Goal: Task Accomplishment & Management: Use online tool/utility

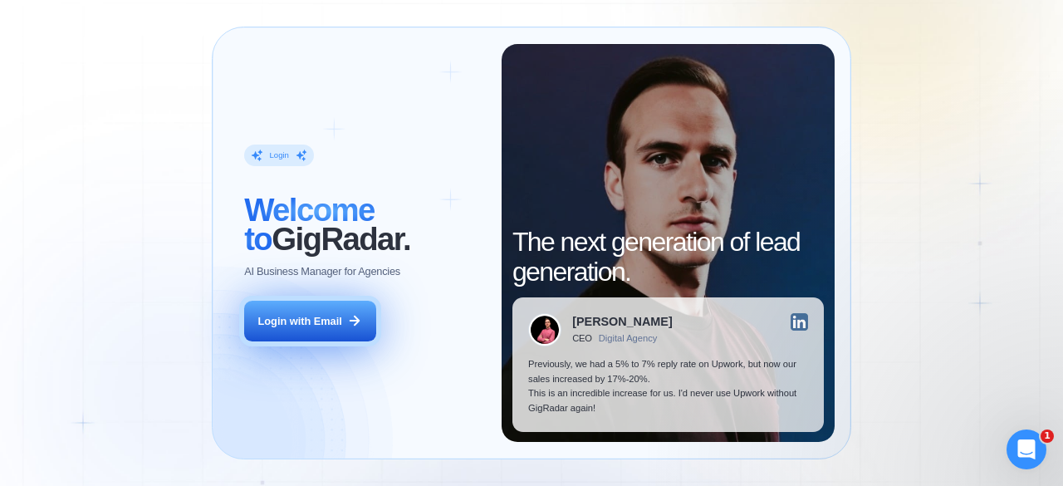
click at [317, 327] on div "Login with Email" at bounding box center [300, 321] width 84 height 15
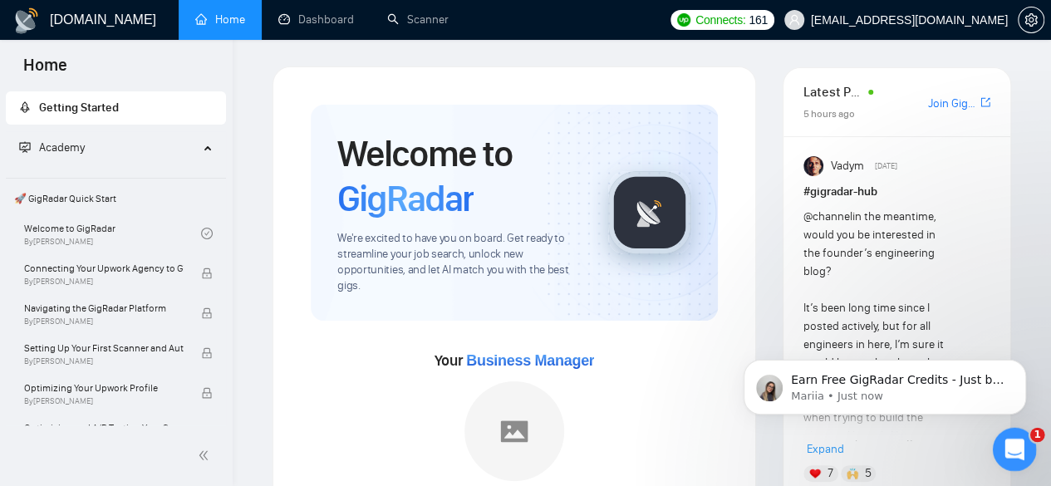
click at [1003, 439] on div "Open Intercom Messenger" at bounding box center [1011, 447] width 55 height 55
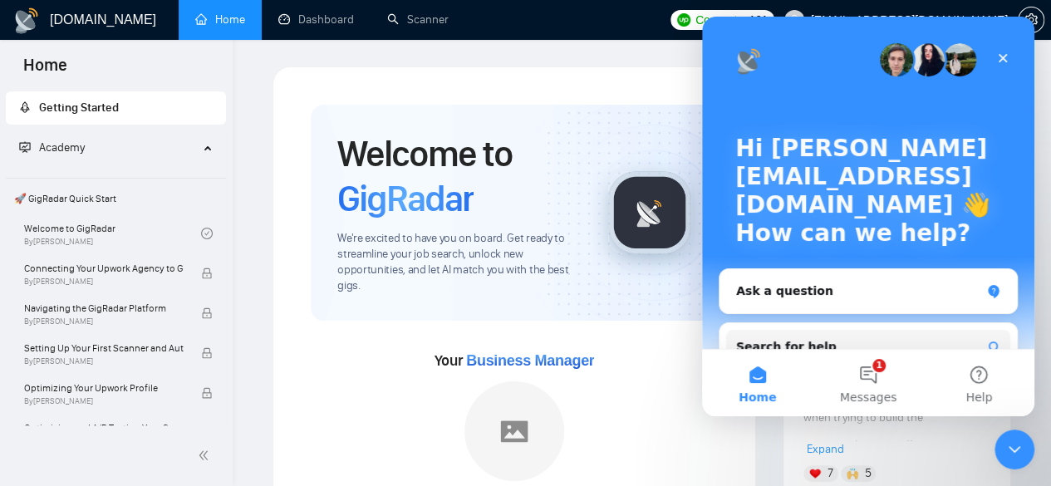
scroll to position [193, 0]
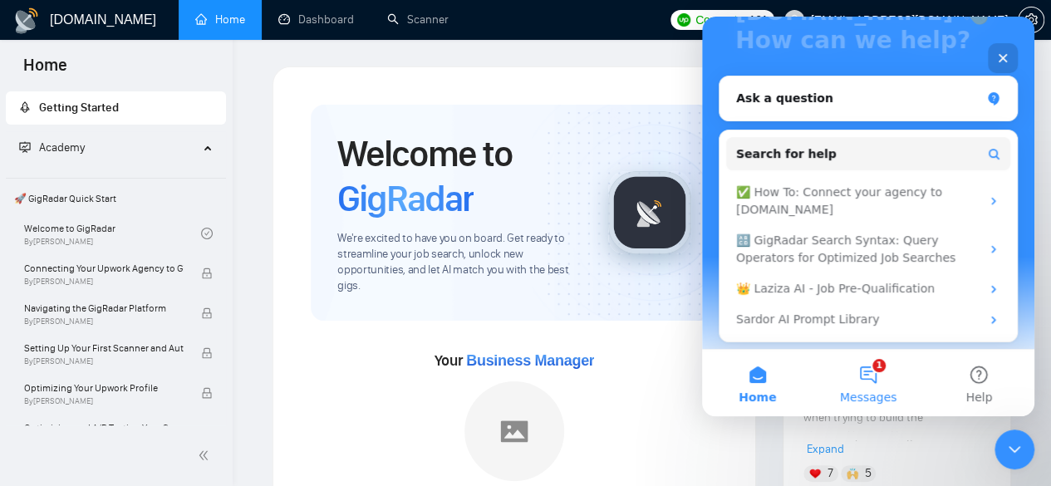
click at [875, 370] on button "1 Messages" at bounding box center [868, 383] width 110 height 66
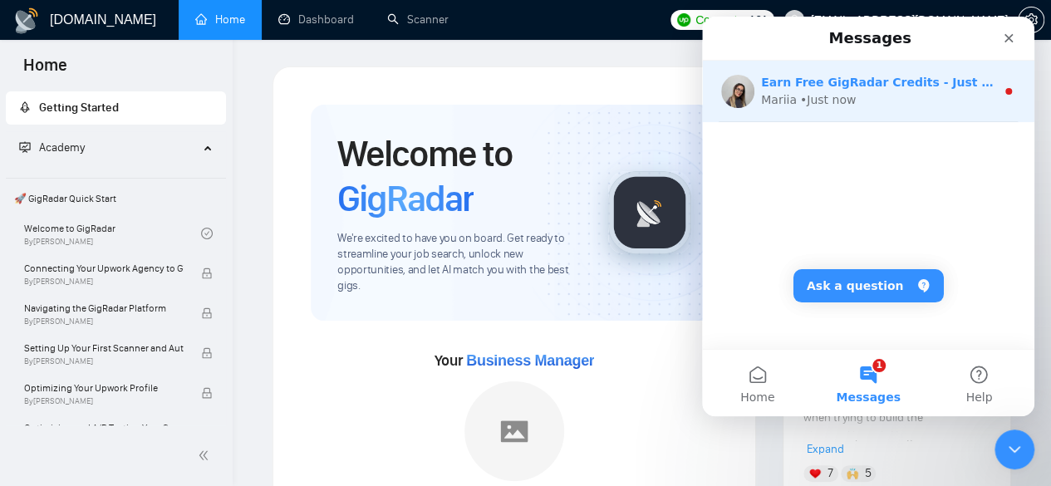
click at [930, 93] on div "Mariia • Just now" at bounding box center [878, 99] width 234 height 17
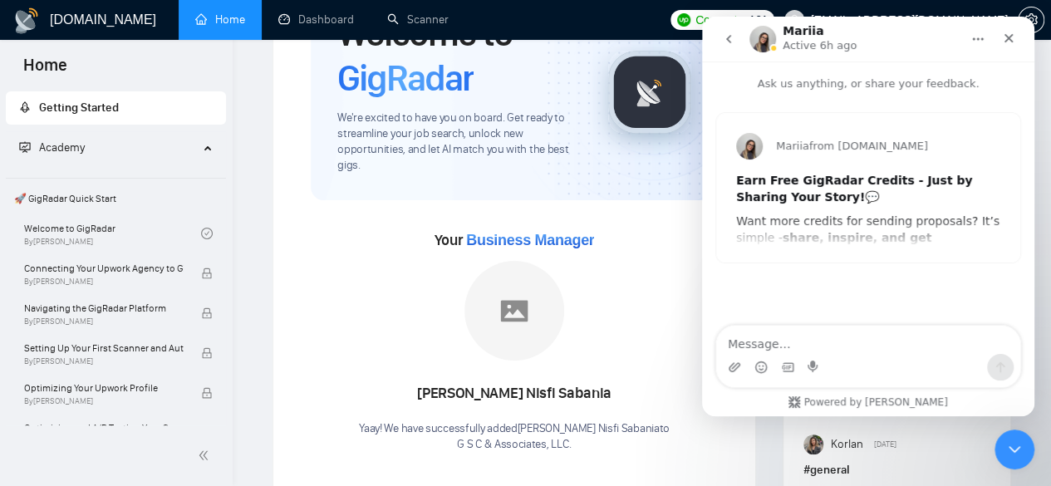
scroll to position [120, 0]
click at [1008, 39] on icon "Close" at bounding box center [1008, 38] width 9 height 9
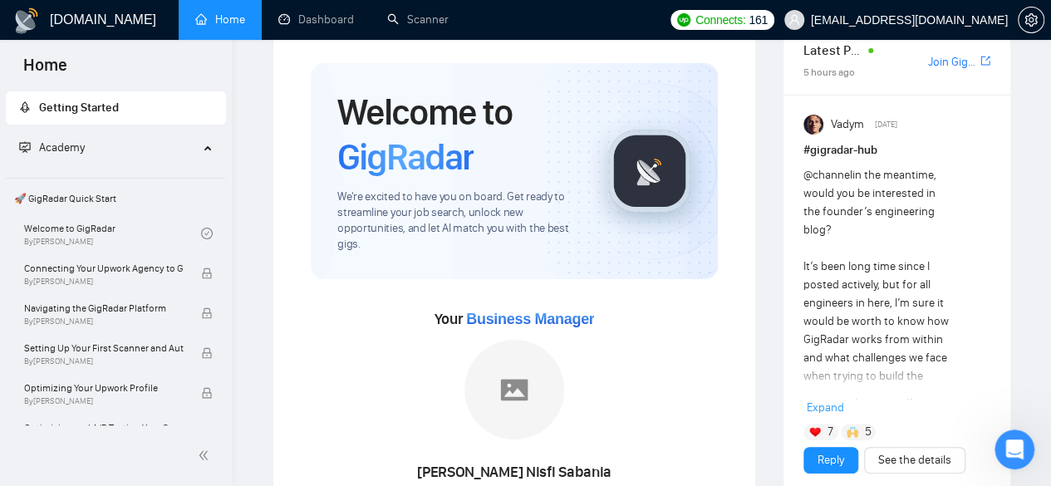
scroll to position [43, 0]
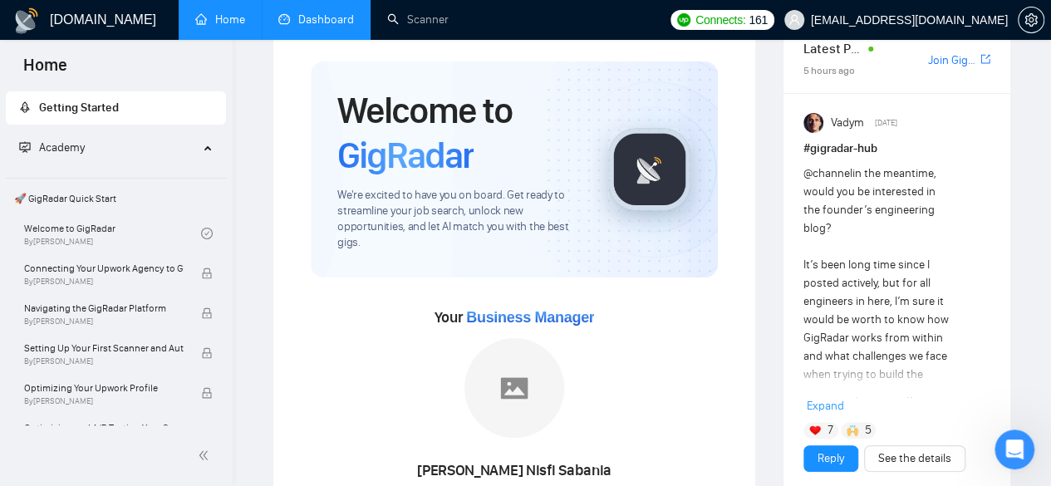
click at [317, 12] on link "Dashboard" at bounding box center [316, 19] width 76 height 14
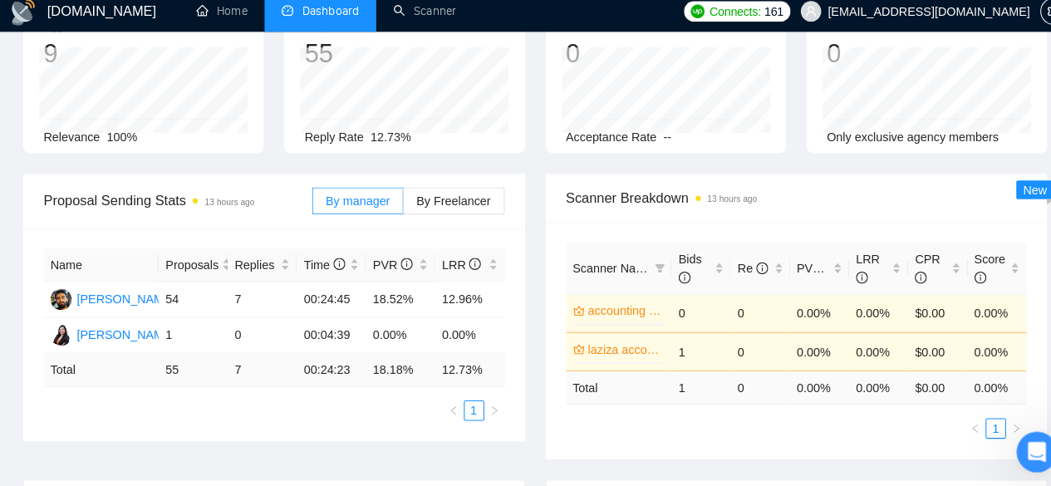
scroll to position [140, 0]
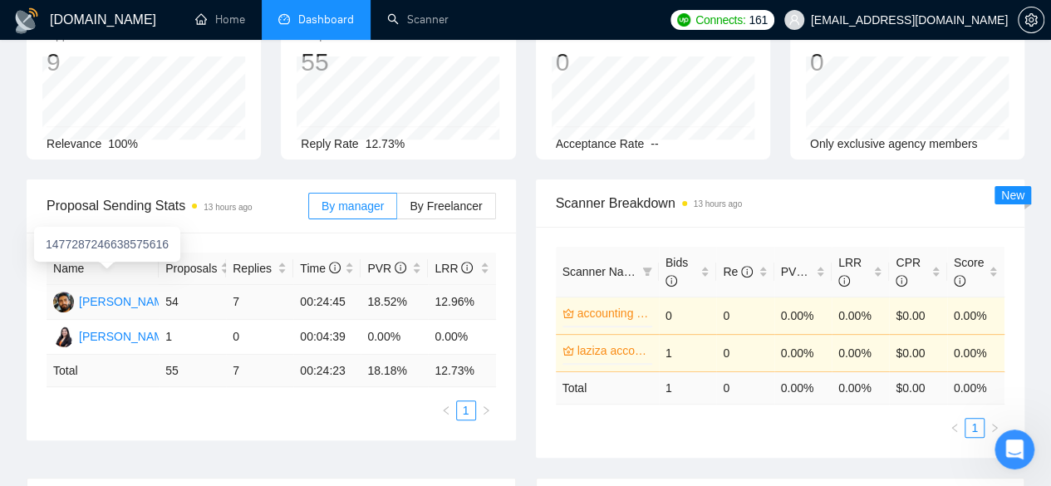
click at [101, 292] on div "[PERSON_NAME]" at bounding box center [127, 301] width 96 height 18
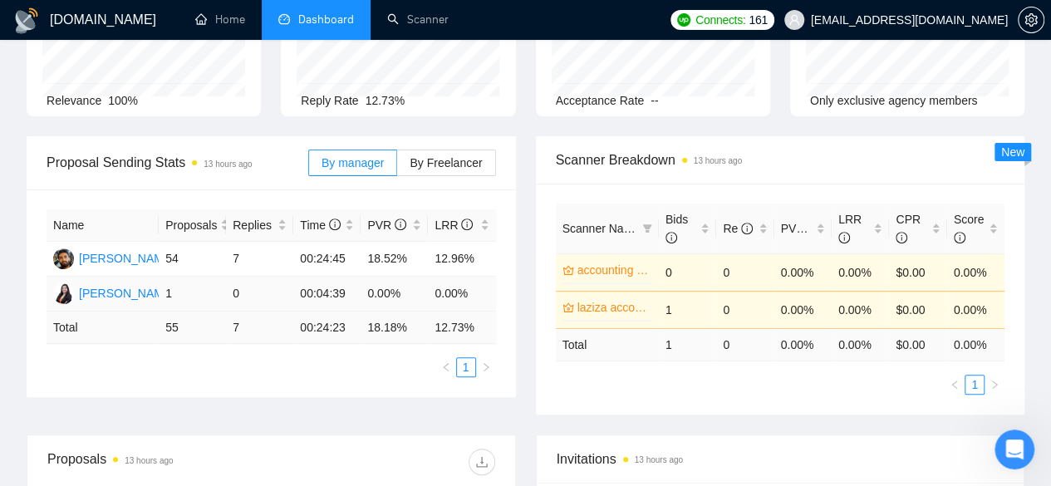
scroll to position [180, 0]
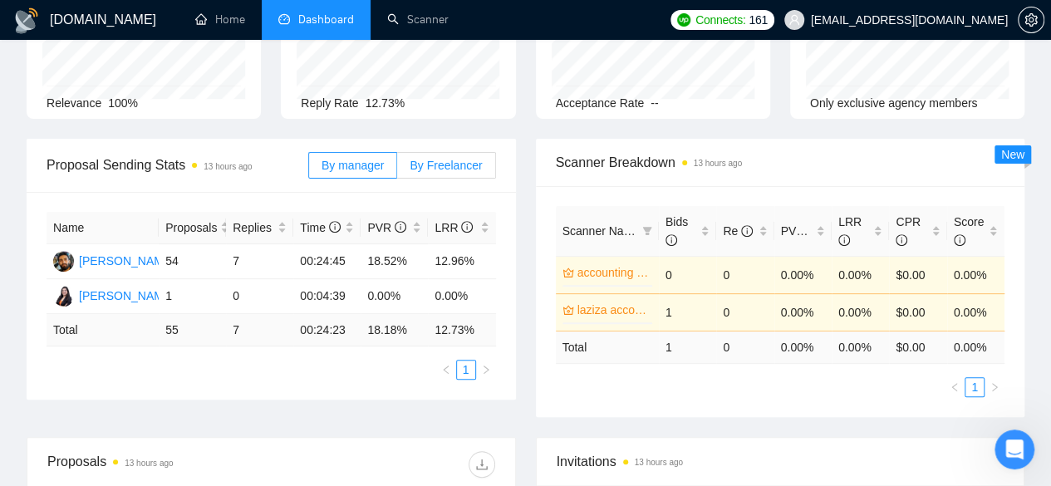
click at [417, 159] on span "By Freelancer" at bounding box center [446, 165] width 72 height 13
click at [397, 169] on input "By Freelancer" at bounding box center [397, 169] width 0 height 0
click at [384, 159] on span "By manager" at bounding box center [353, 165] width 62 height 13
click at [309, 169] on input "By manager" at bounding box center [309, 169] width 0 height 0
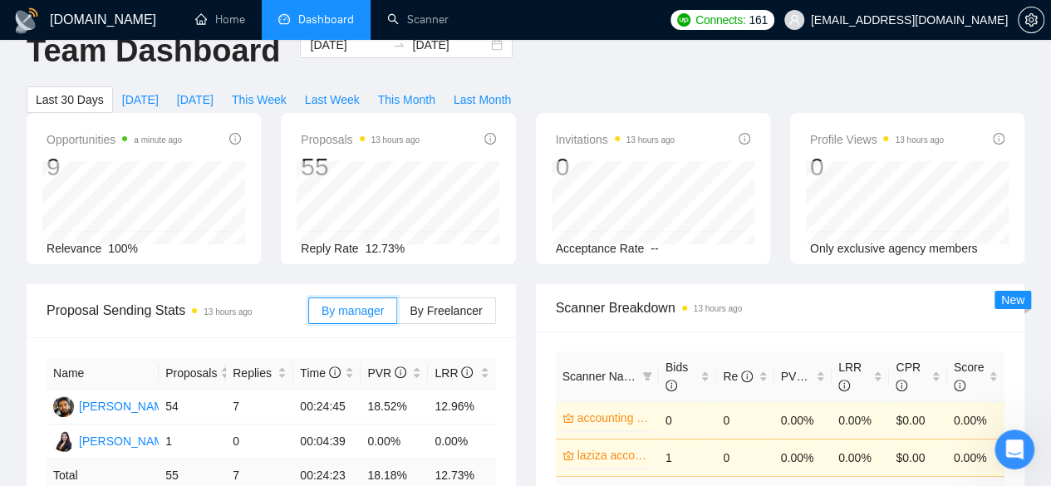
scroll to position [0, 0]
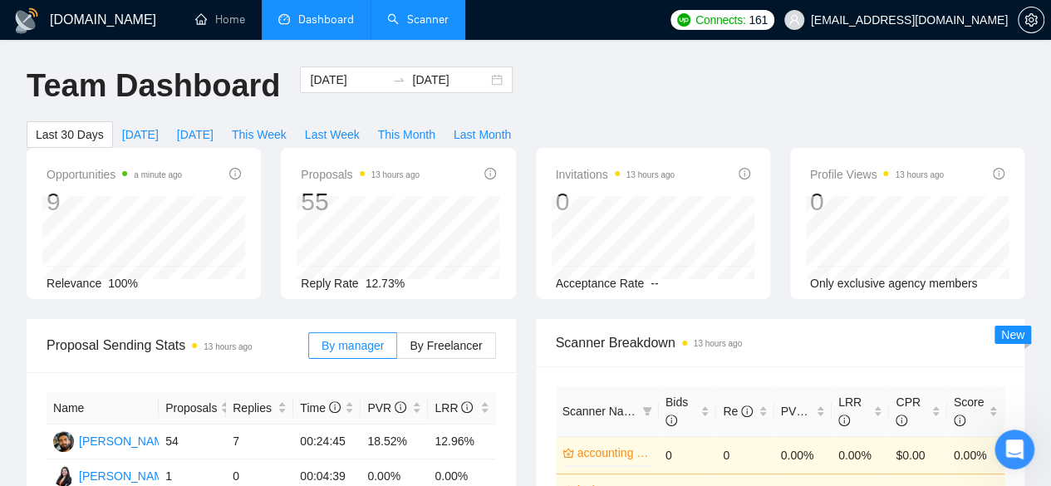
click at [423, 27] on link "Scanner" at bounding box center [417, 19] width 61 height 14
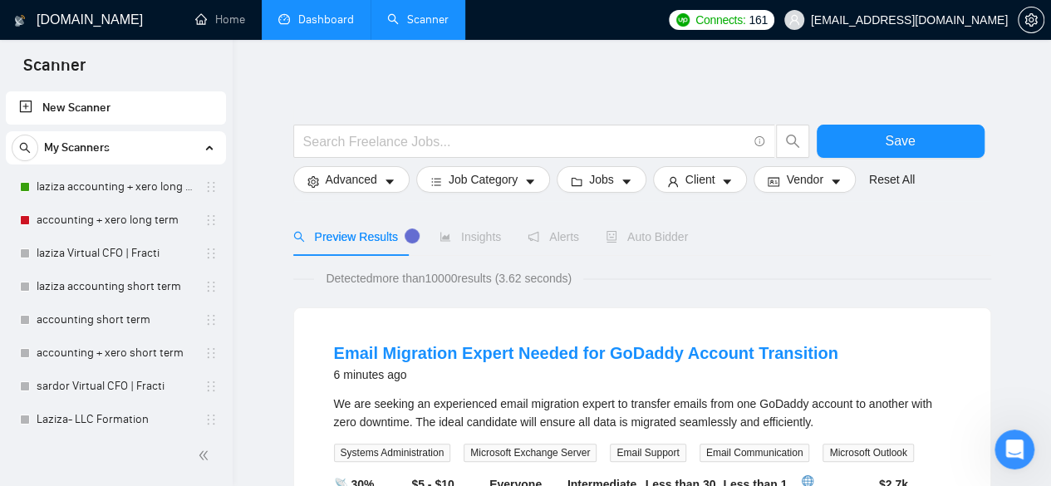
click at [322, 25] on link "Dashboard" at bounding box center [316, 19] width 76 height 14
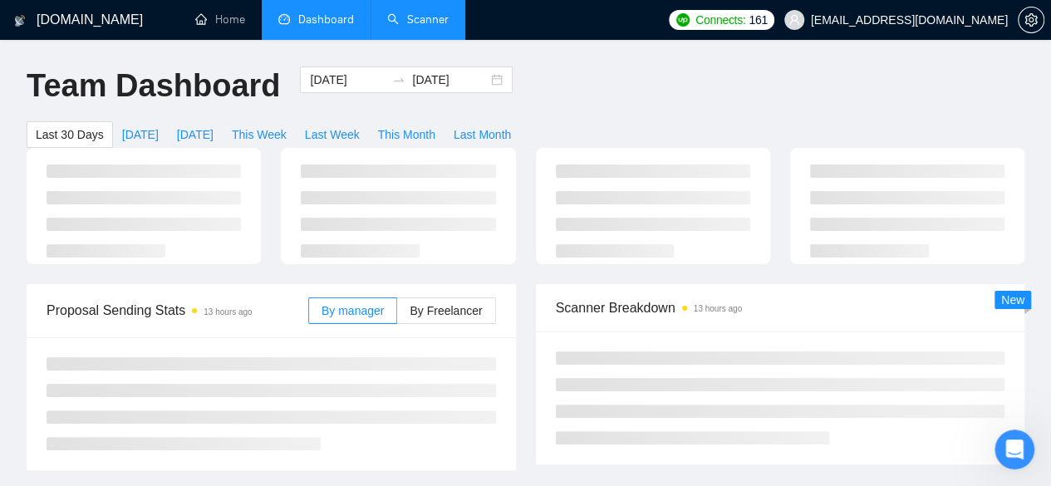
click at [415, 12] on link "Scanner" at bounding box center [417, 19] width 61 height 14
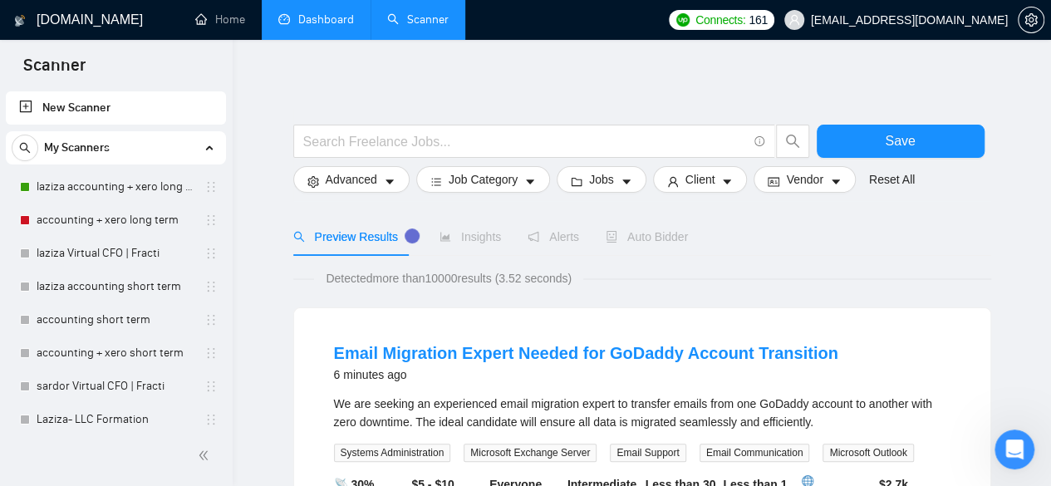
click at [326, 17] on link "Dashboard" at bounding box center [316, 19] width 76 height 14
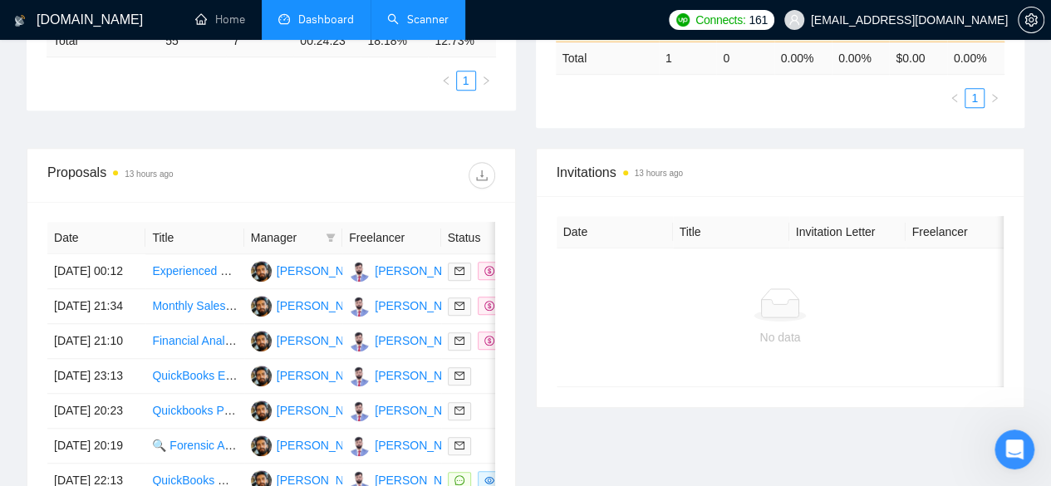
scroll to position [475, 0]
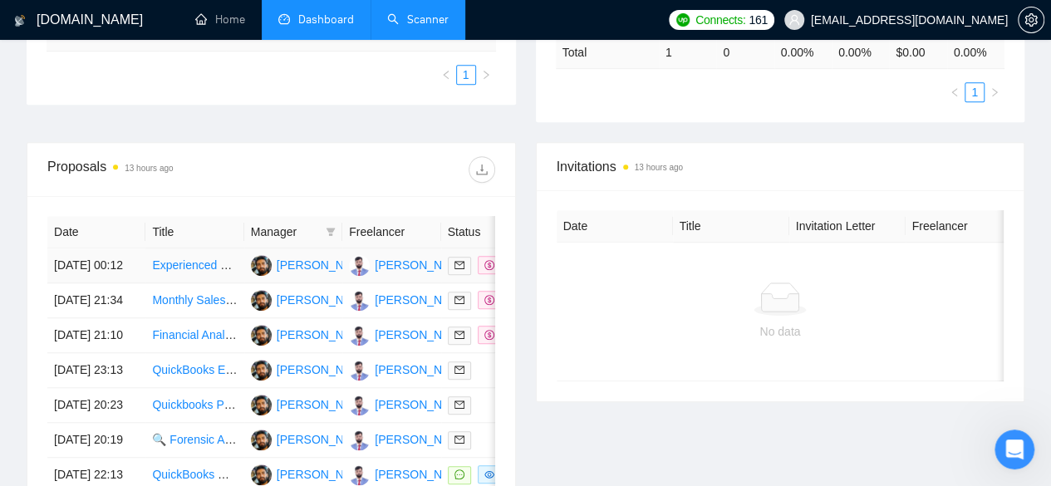
click at [193, 258] on link "Experienced Bookkeeper (Xero & Hubdoc Specialist)" at bounding box center [288, 264] width 273 height 13
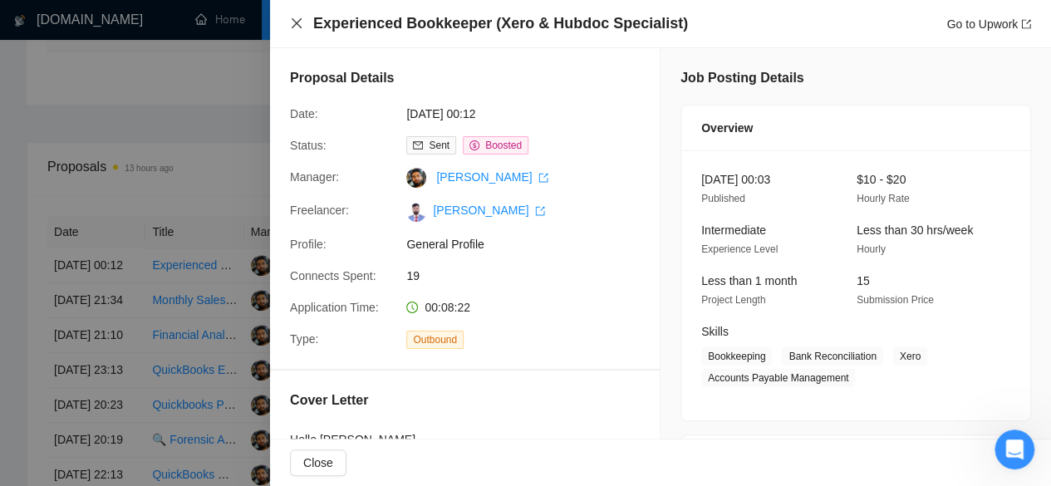
click at [295, 19] on icon "close" at bounding box center [296, 23] width 13 height 13
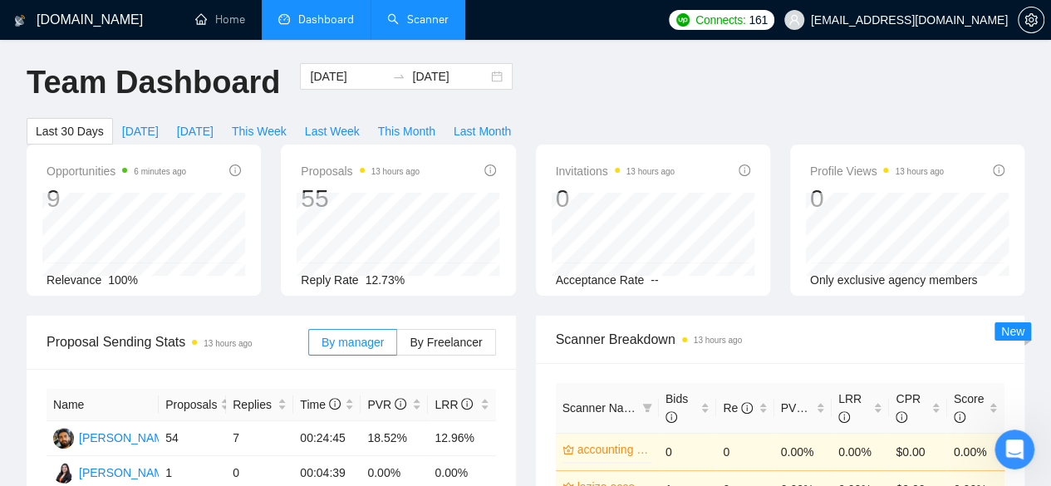
scroll to position [0, 0]
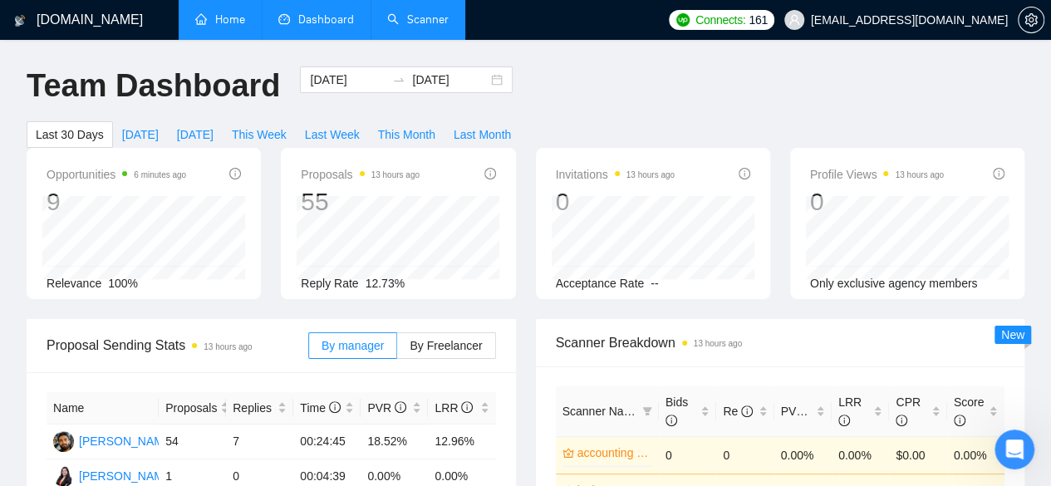
click at [233, 27] on link "Home" at bounding box center [220, 19] width 50 height 14
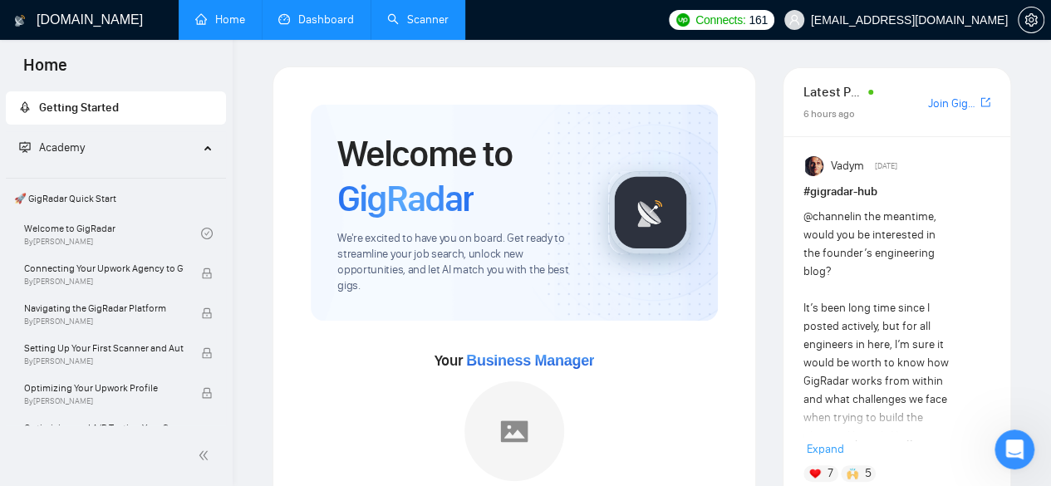
click at [322, 27] on link "Dashboard" at bounding box center [316, 19] width 76 height 14
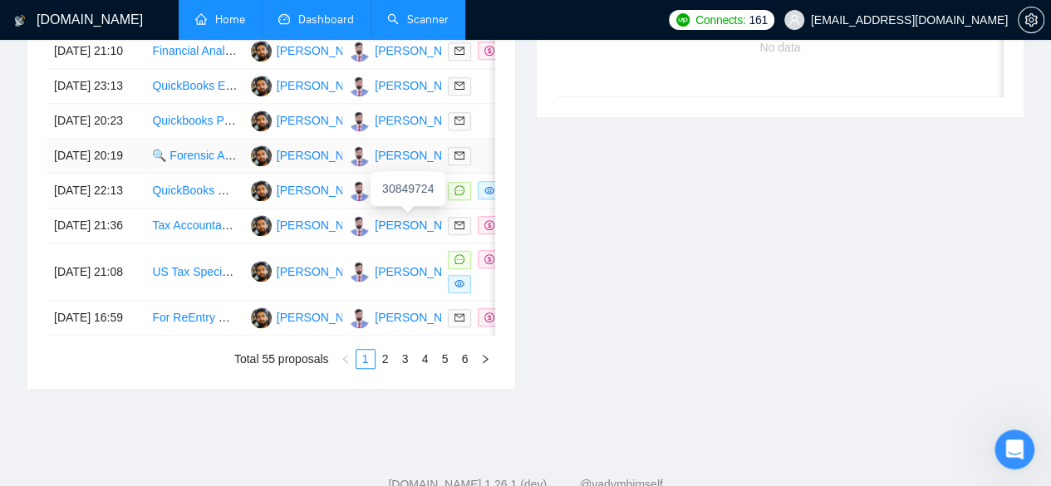
scroll to position [759, 0]
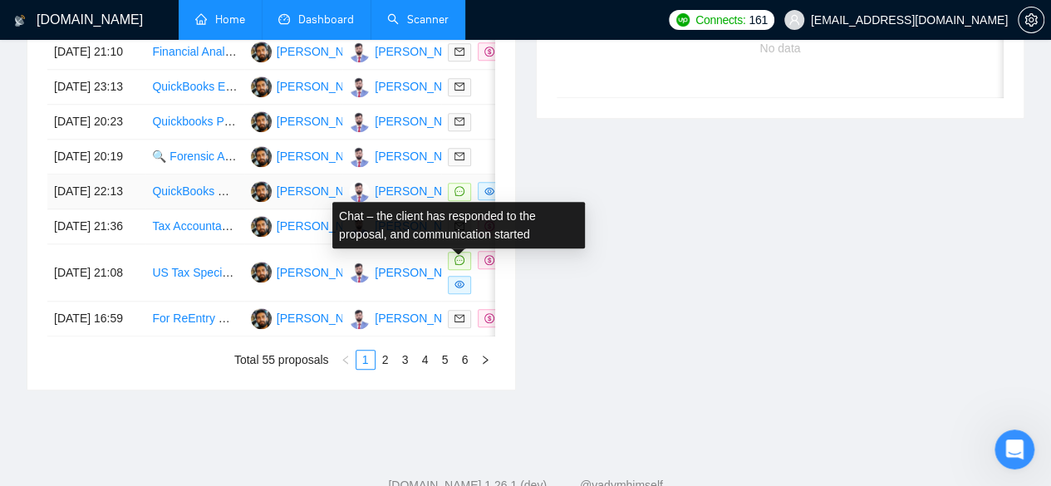
click at [456, 196] on icon "message" at bounding box center [459, 191] width 10 height 10
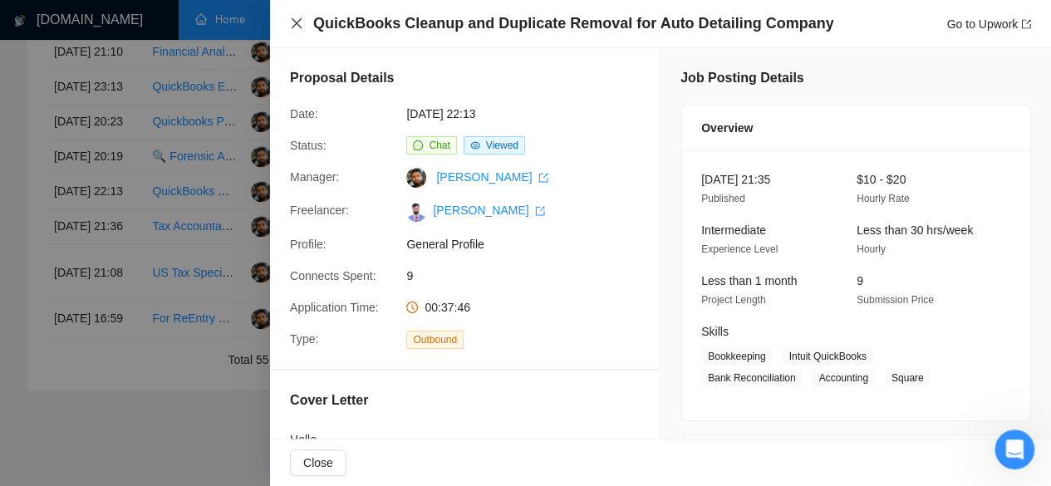
click at [292, 22] on icon "close" at bounding box center [296, 23] width 13 height 13
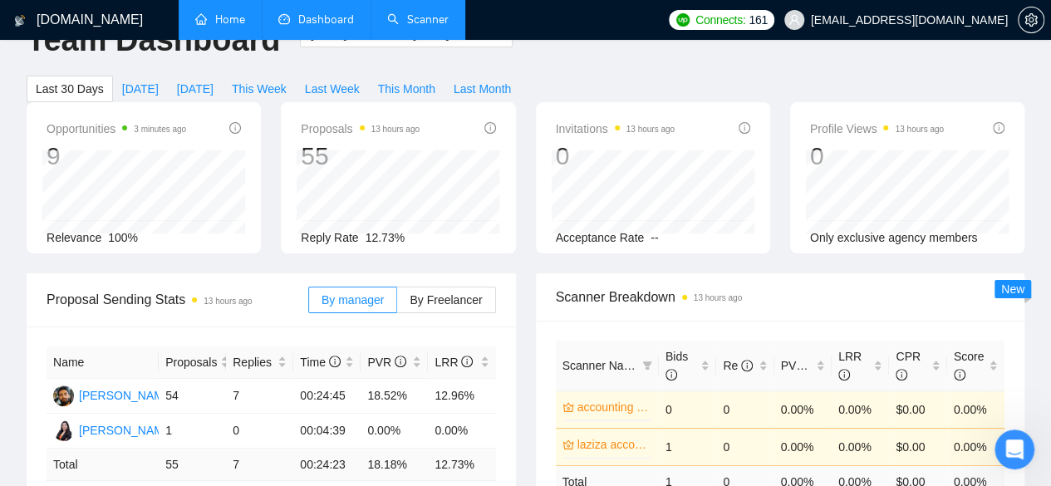
scroll to position [0, 0]
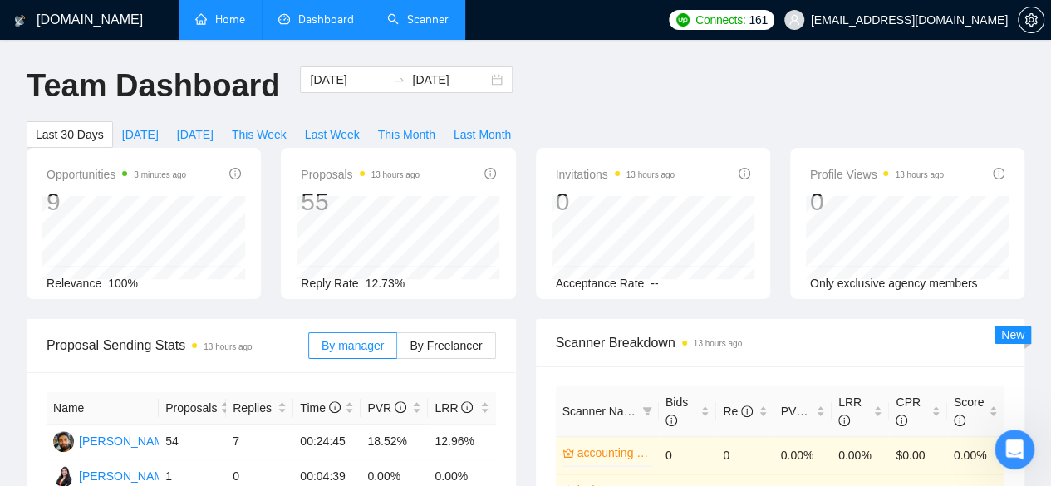
click at [234, 12] on link "Home" at bounding box center [220, 19] width 50 height 14
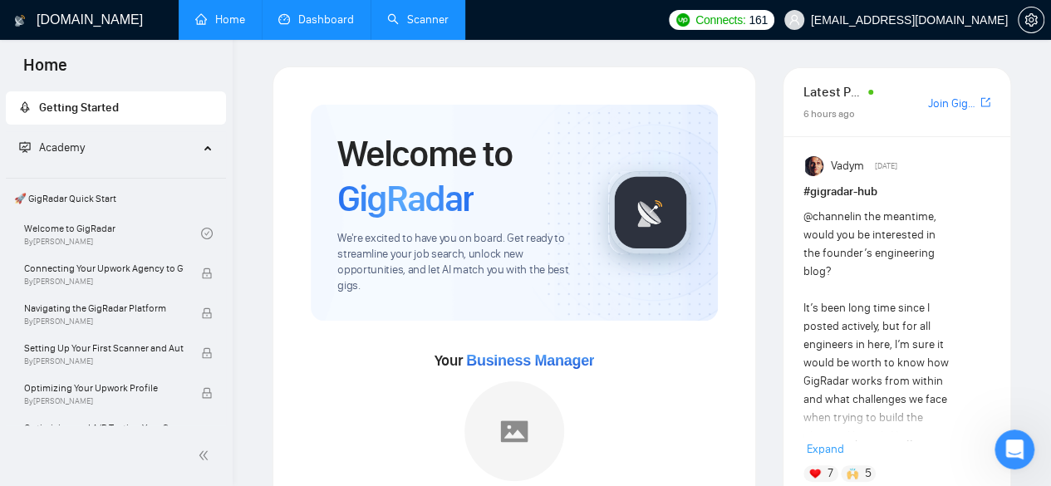
click at [351, 18] on link "Dashboard" at bounding box center [316, 19] width 76 height 14
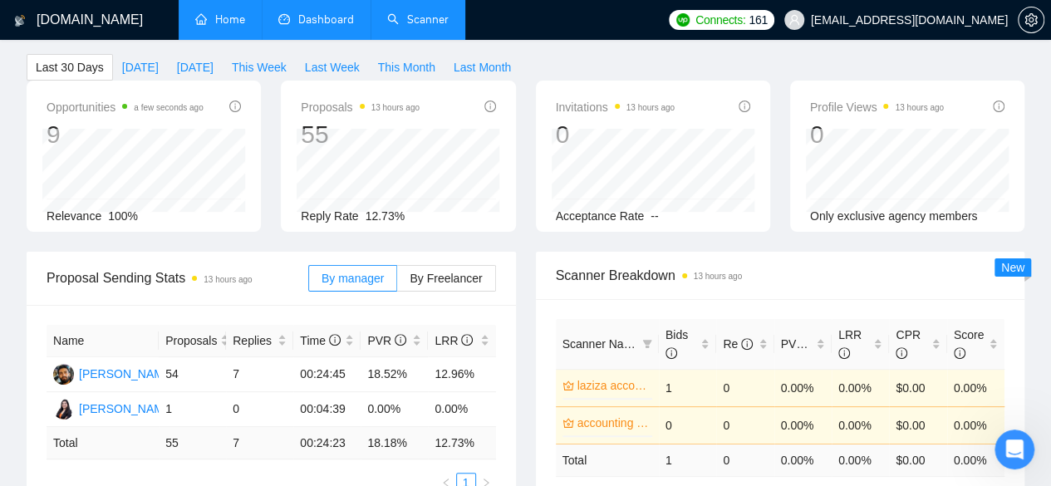
scroll to position [68, 0]
click at [336, 472] on ul "1" at bounding box center [271, 482] width 449 height 20
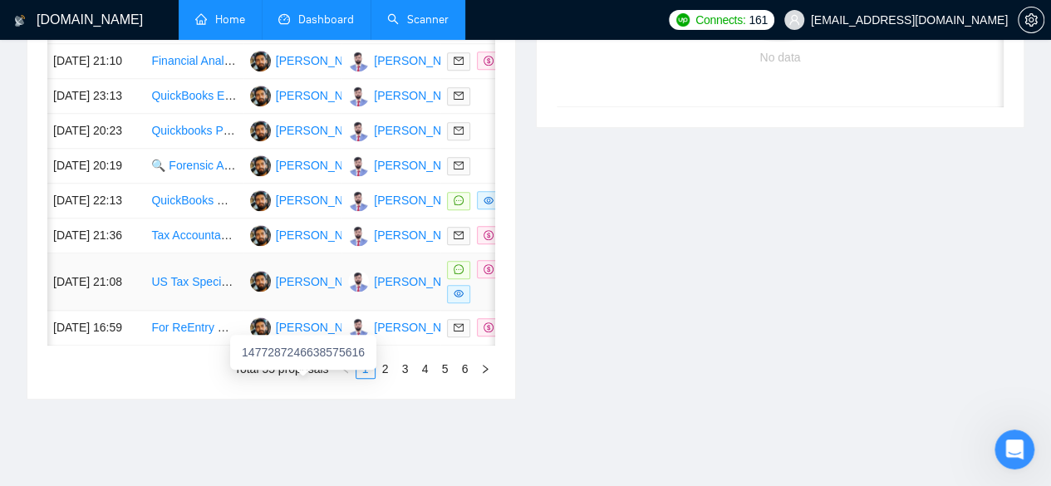
scroll to position [911, 0]
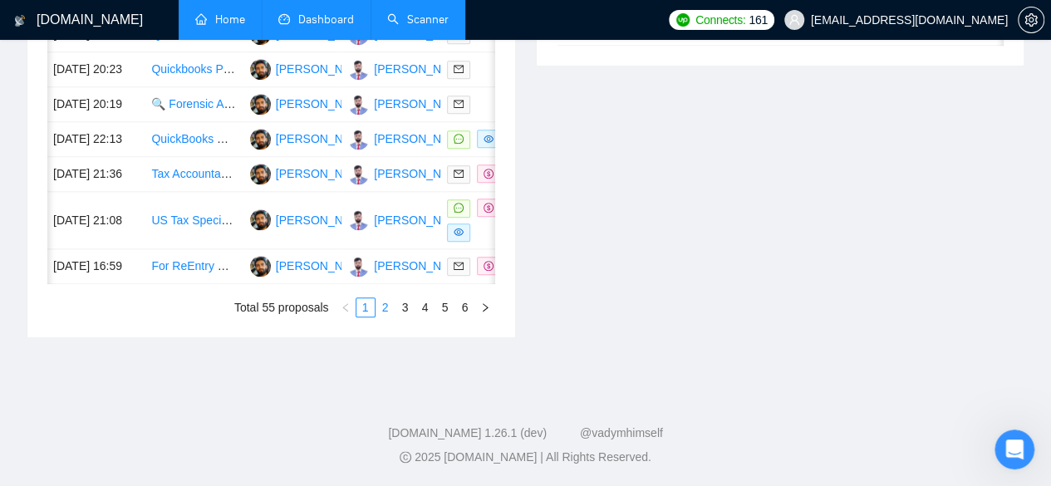
click at [383, 317] on link "2" at bounding box center [385, 307] width 18 height 18
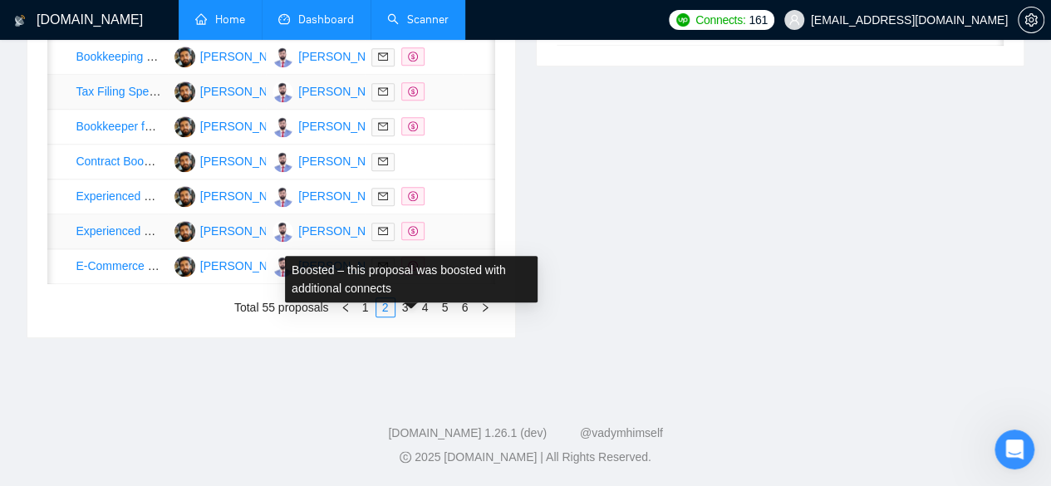
scroll to position [932, 0]
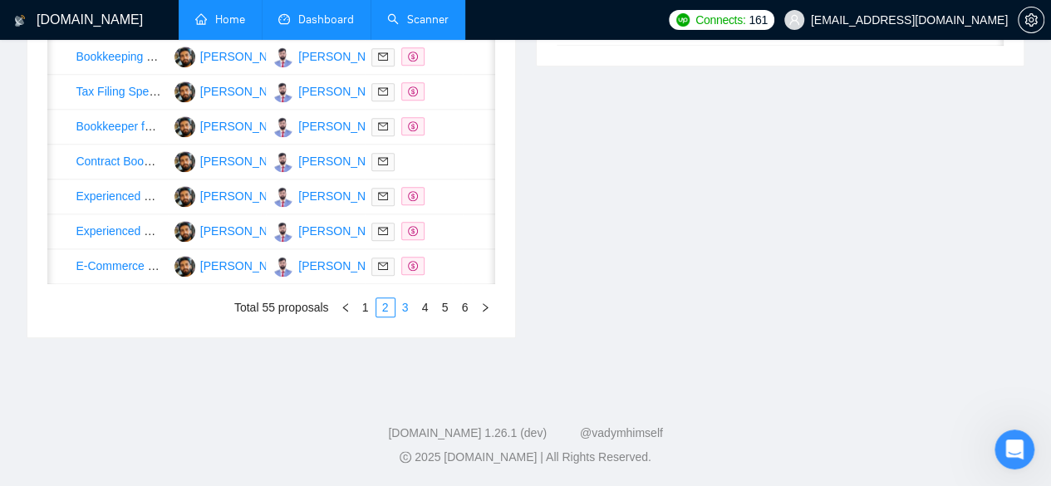
click at [405, 307] on link "3" at bounding box center [405, 307] width 18 height 18
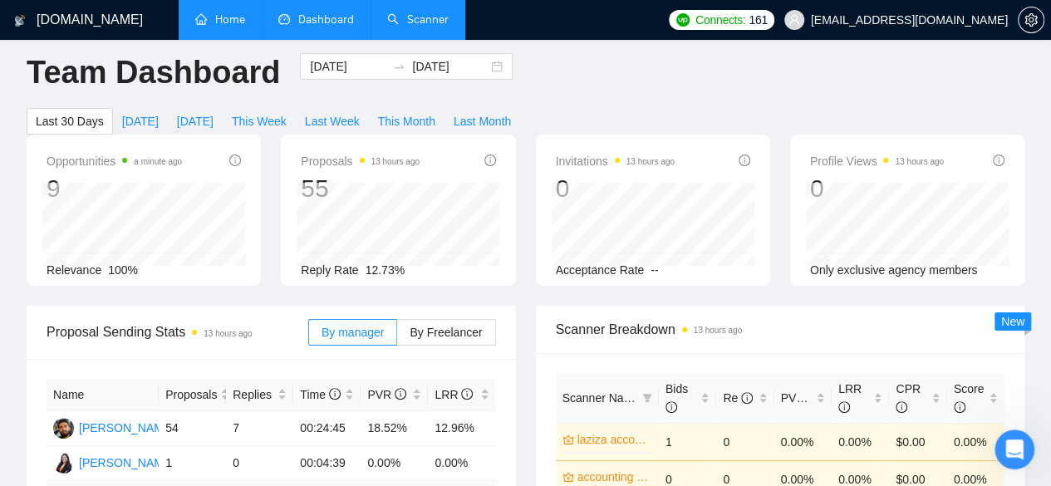
scroll to position [0, 0]
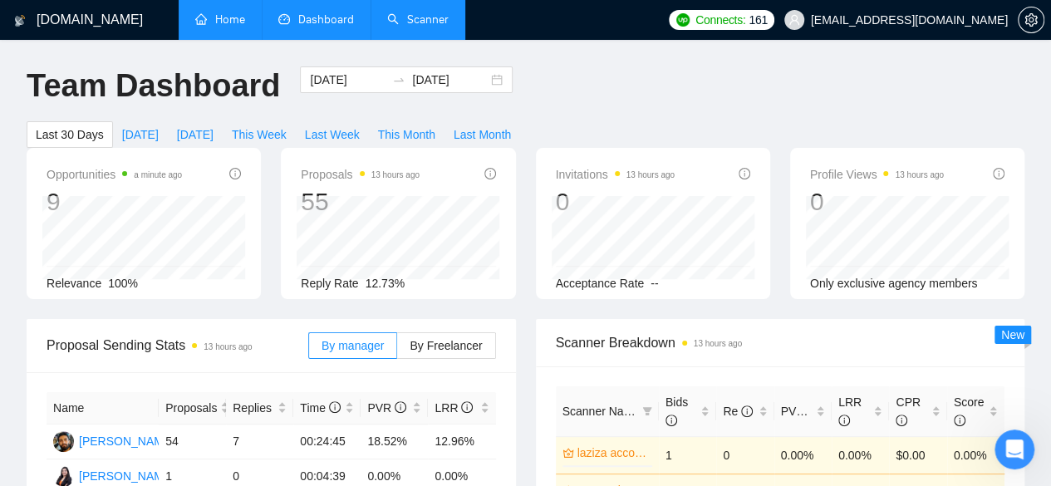
click at [226, 17] on link "Home" at bounding box center [220, 19] width 50 height 14
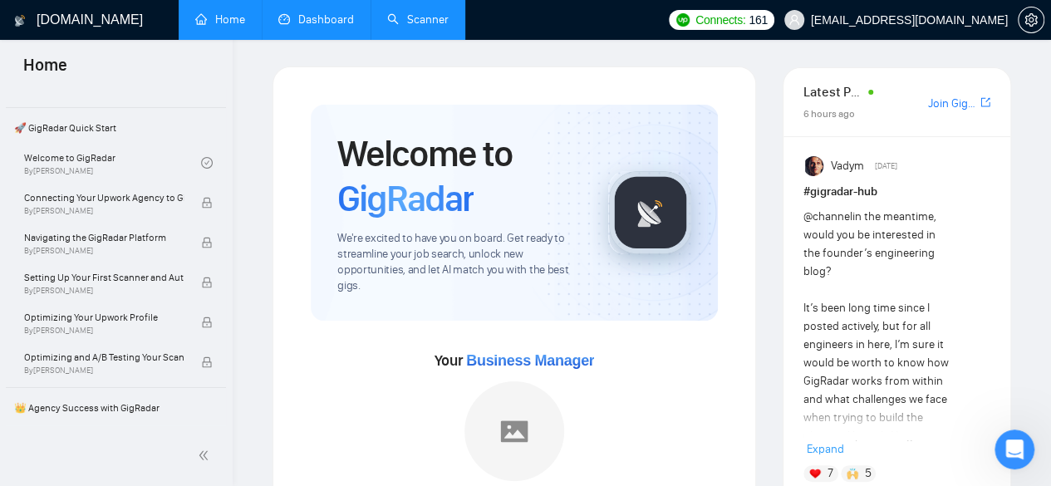
click at [316, 18] on link "Dashboard" at bounding box center [316, 19] width 76 height 14
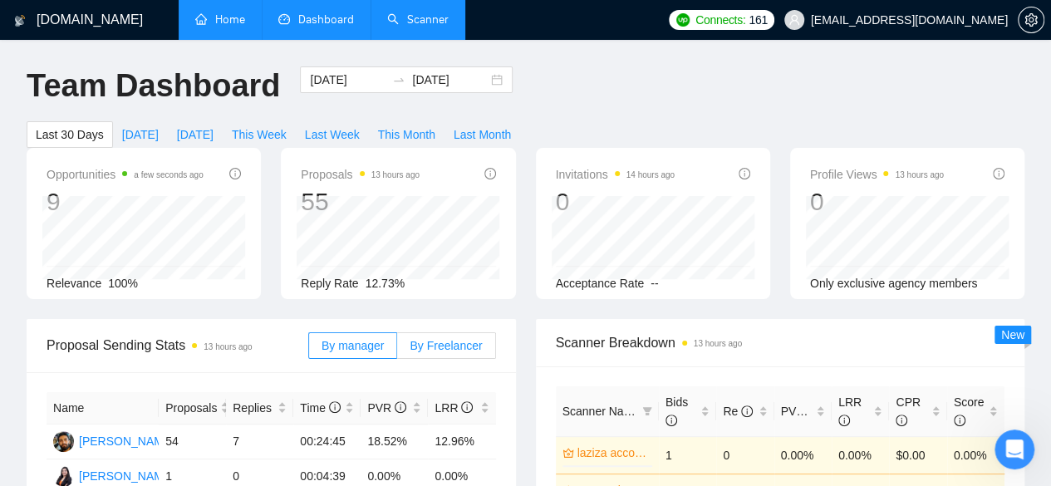
click at [447, 339] on span "By Freelancer" at bounding box center [446, 345] width 72 height 13
click at [397, 350] on input "By Freelancer" at bounding box center [397, 350] width 0 height 0
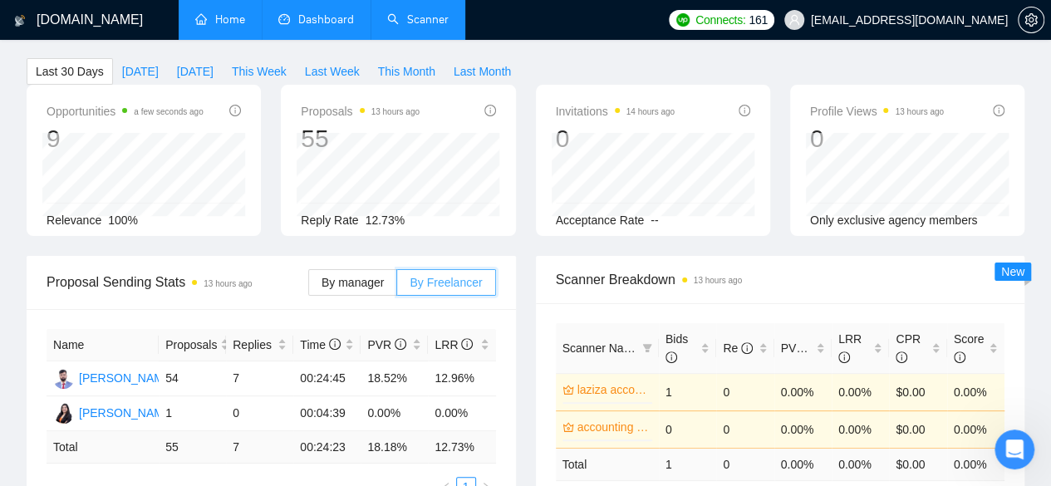
scroll to position [53, 0]
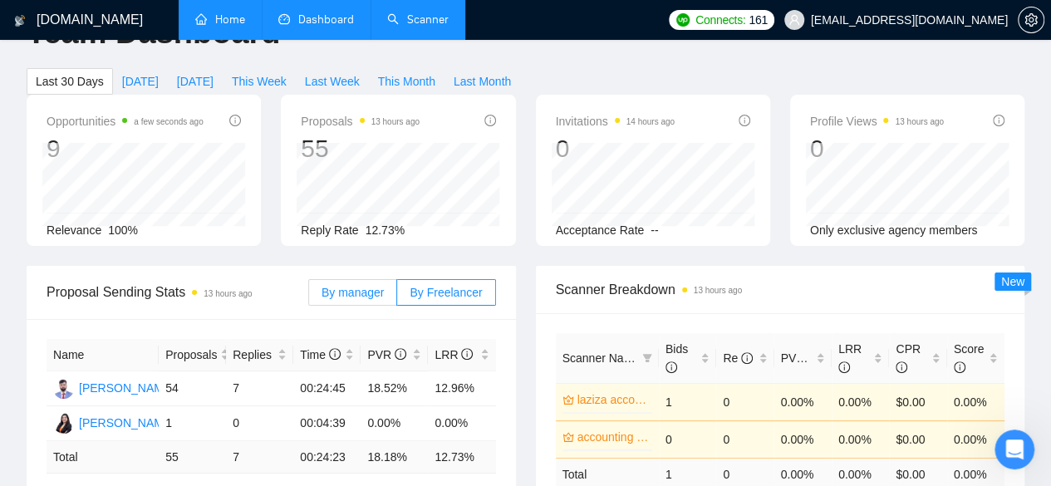
click at [374, 279] on label "By manager" at bounding box center [352, 292] width 89 height 27
click at [309, 297] on input "By manager" at bounding box center [309, 297] width 0 height 0
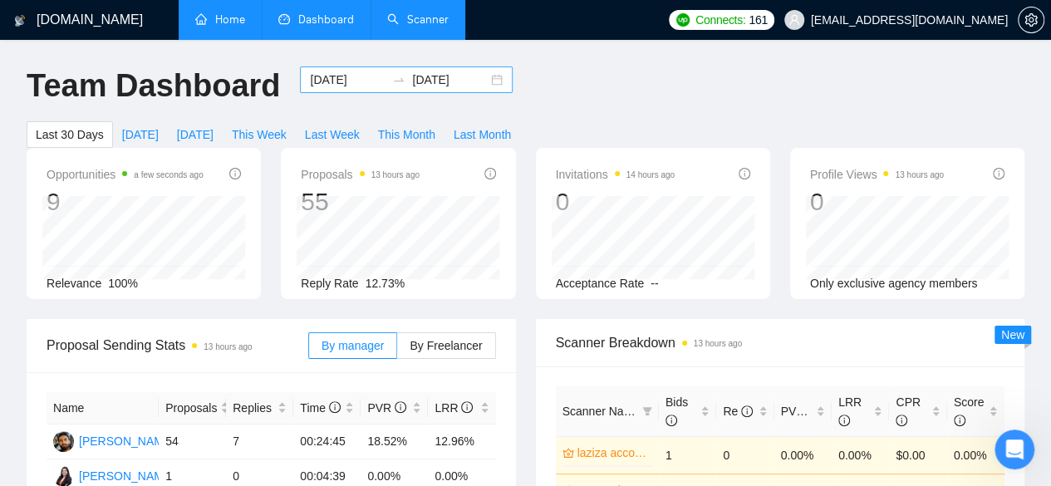
click at [483, 82] on div "[DATE] [DATE]" at bounding box center [406, 79] width 213 height 27
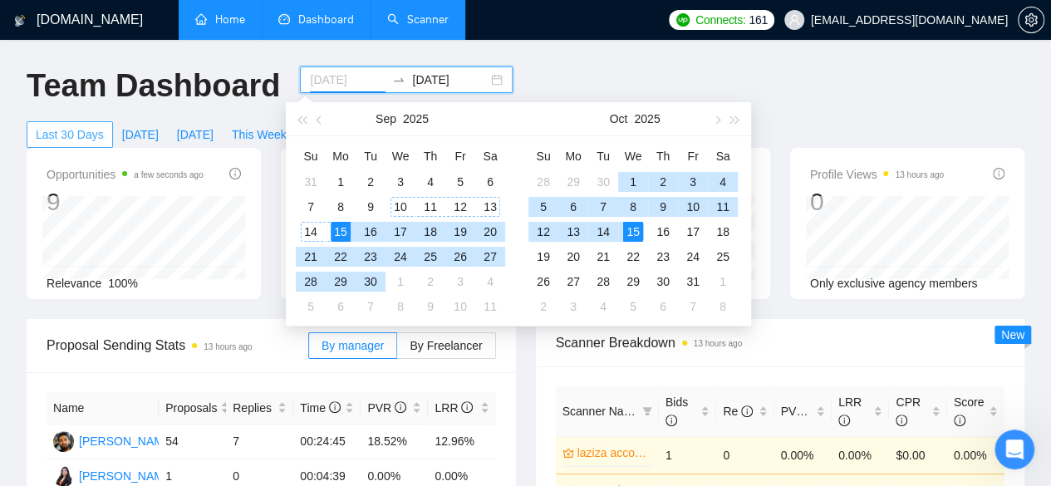
type input "[DATE]"
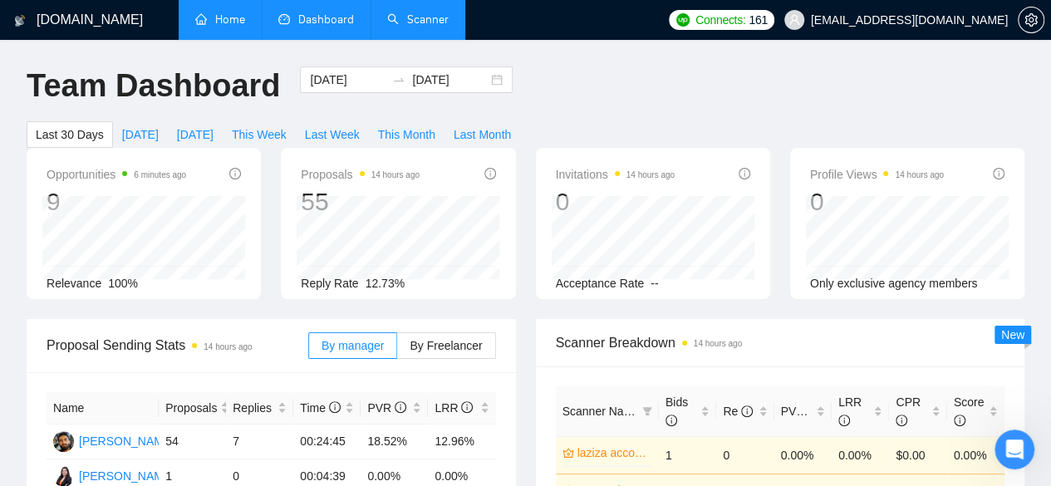
click at [76, 25] on h1 "[DOMAIN_NAME]" at bounding box center [90, 20] width 106 height 40
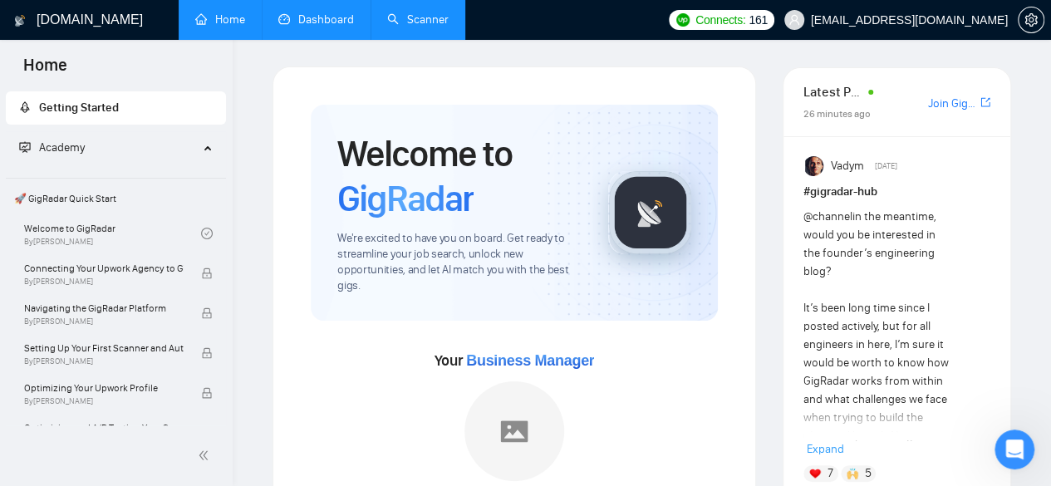
click at [348, 27] on link "Dashboard" at bounding box center [316, 19] width 76 height 14
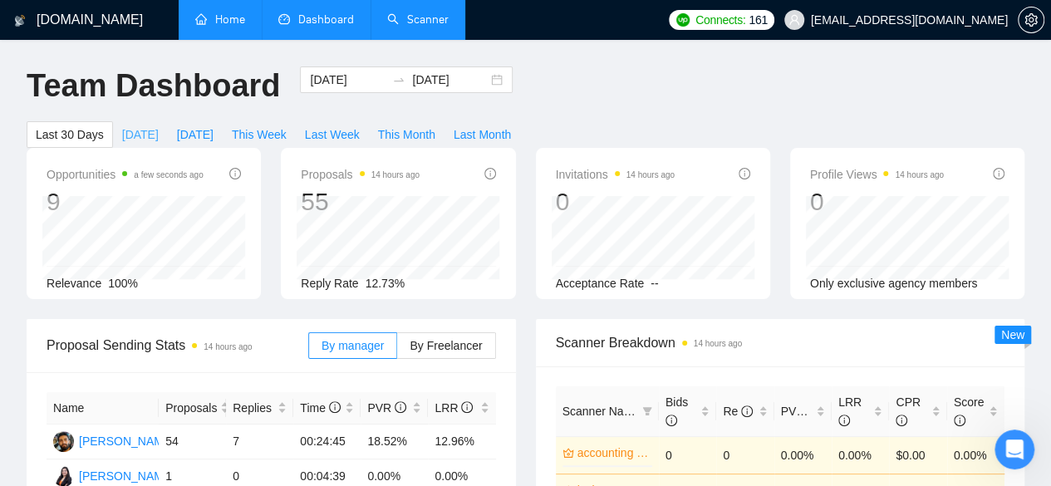
click at [159, 125] on span "[DATE]" at bounding box center [140, 134] width 37 height 18
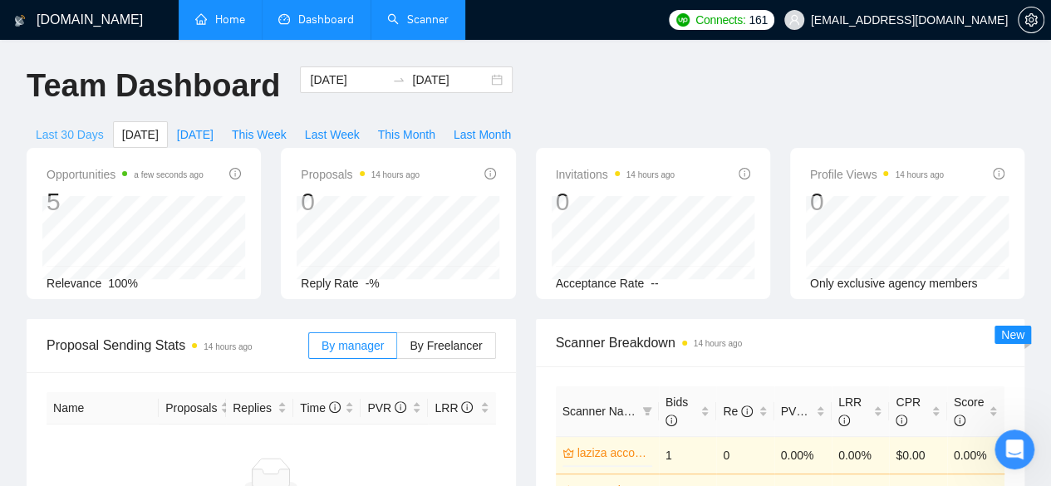
click at [104, 125] on span "Last 30 Days" at bounding box center [70, 134] width 68 height 18
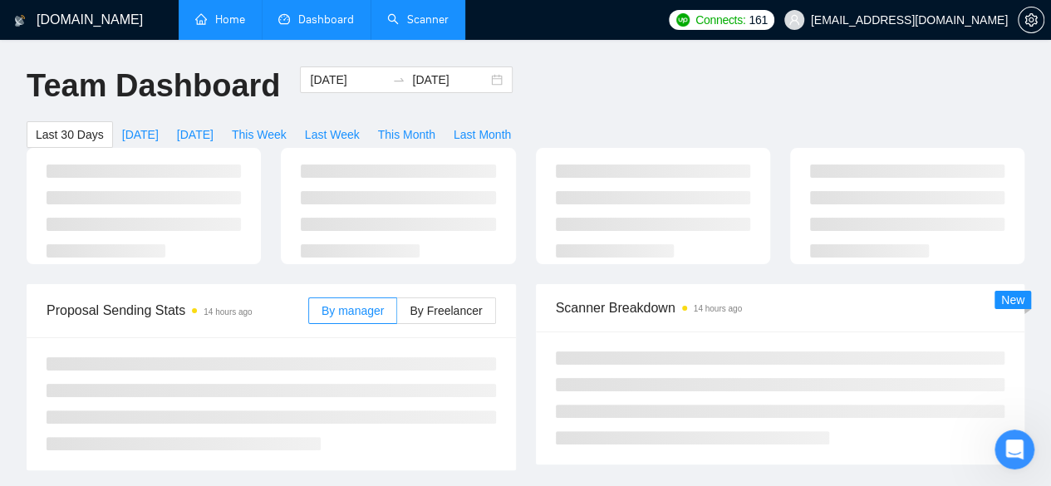
type input "[DATE]"
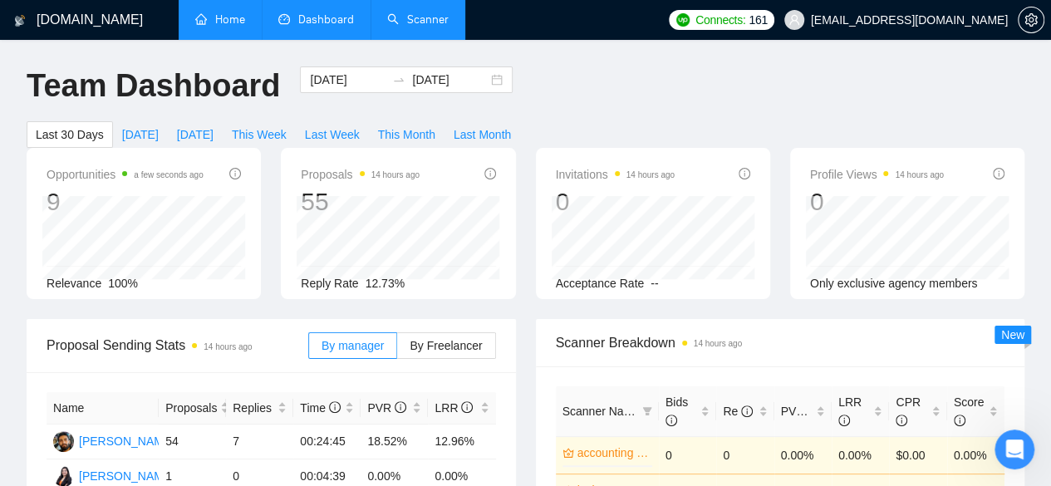
click at [227, 22] on link "Home" at bounding box center [220, 19] width 50 height 14
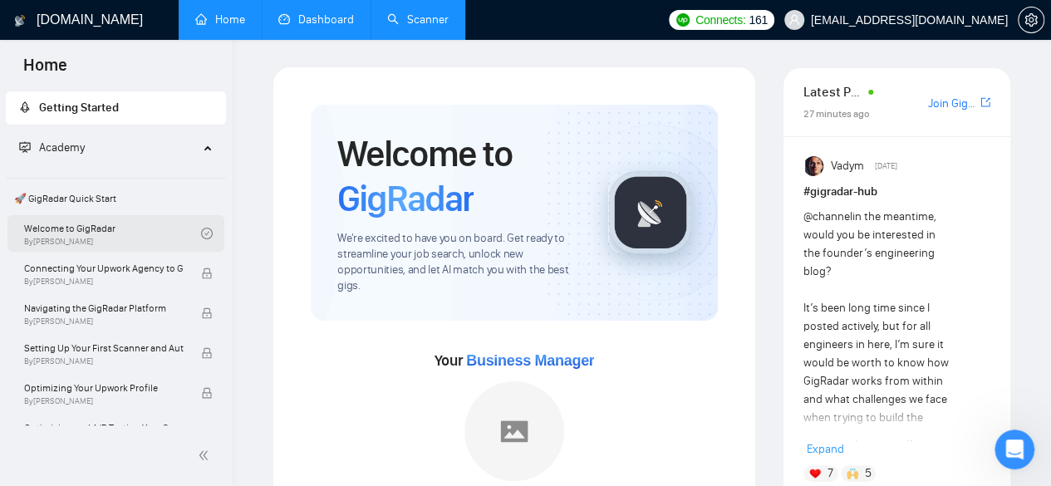
click at [138, 235] on link "Welcome to GigRadar By [PERSON_NAME]" at bounding box center [112, 233] width 177 height 37
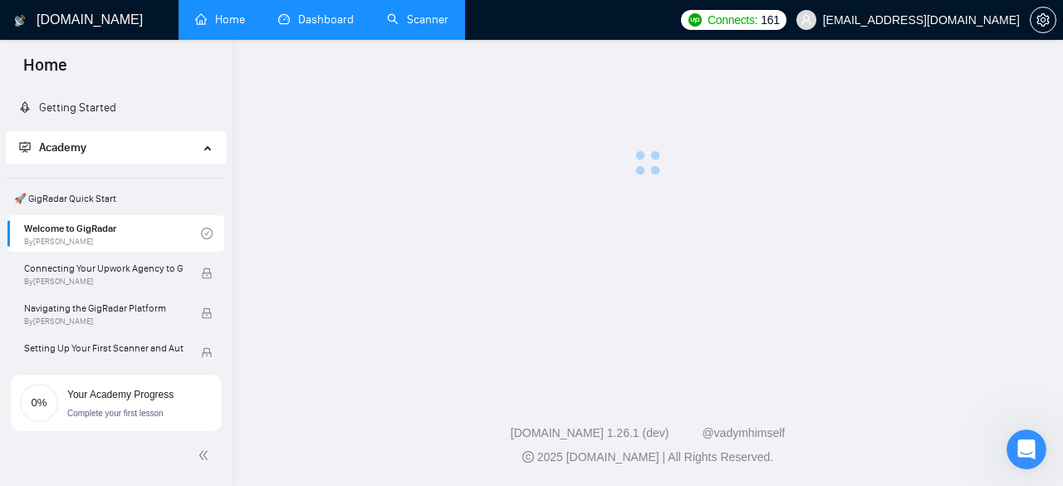
click at [326, 12] on link "Dashboard" at bounding box center [316, 19] width 76 height 14
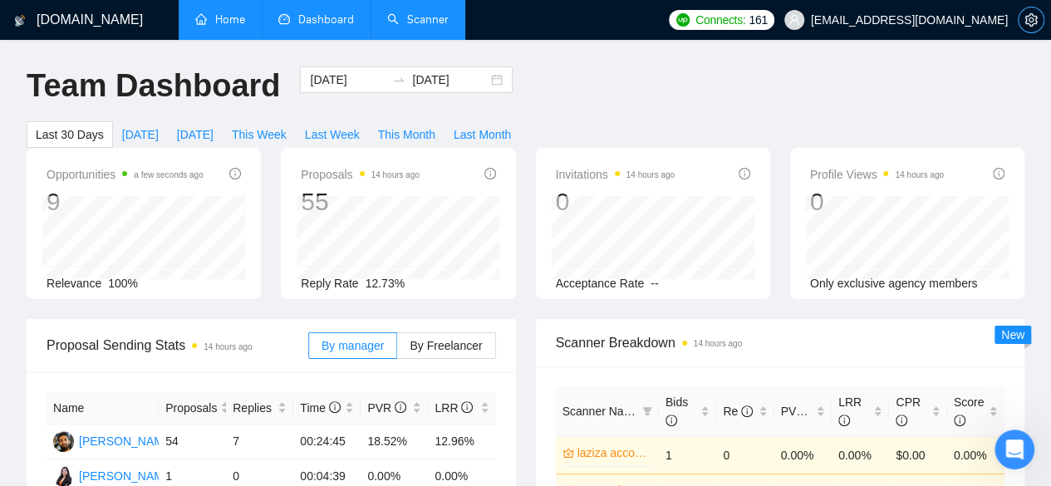
click at [1024, 21] on icon "setting" at bounding box center [1030, 19] width 13 height 13
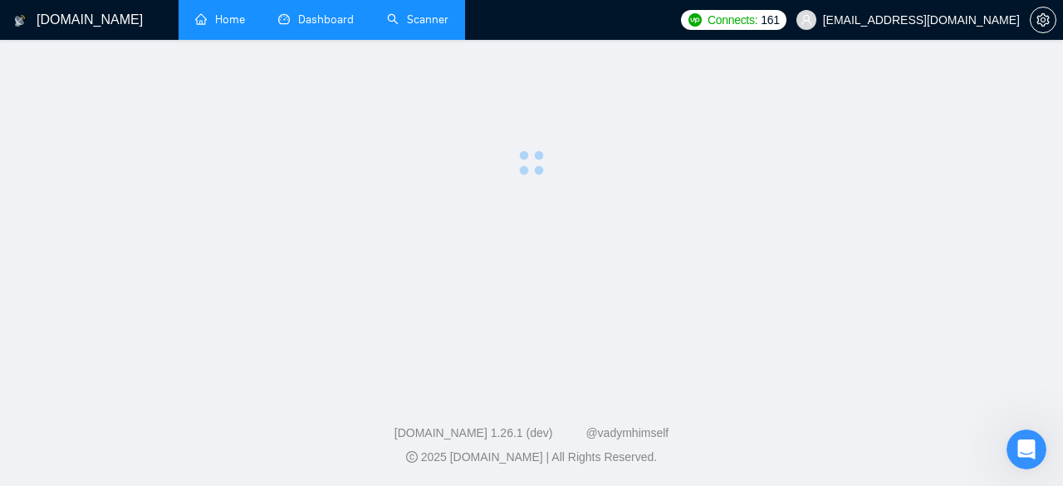
click at [67, 22] on h1 "[DOMAIN_NAME]" at bounding box center [90, 20] width 106 height 40
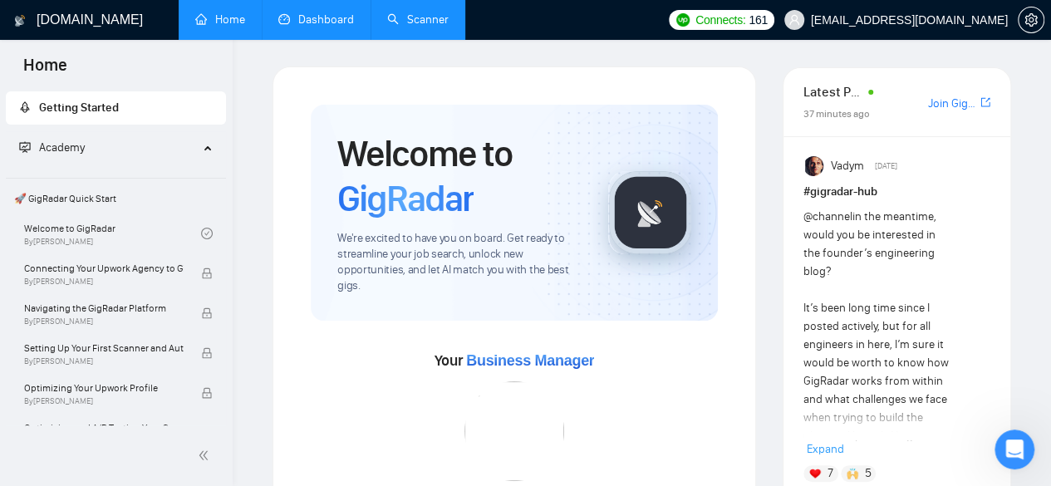
click at [321, 19] on link "Dashboard" at bounding box center [316, 19] width 76 height 14
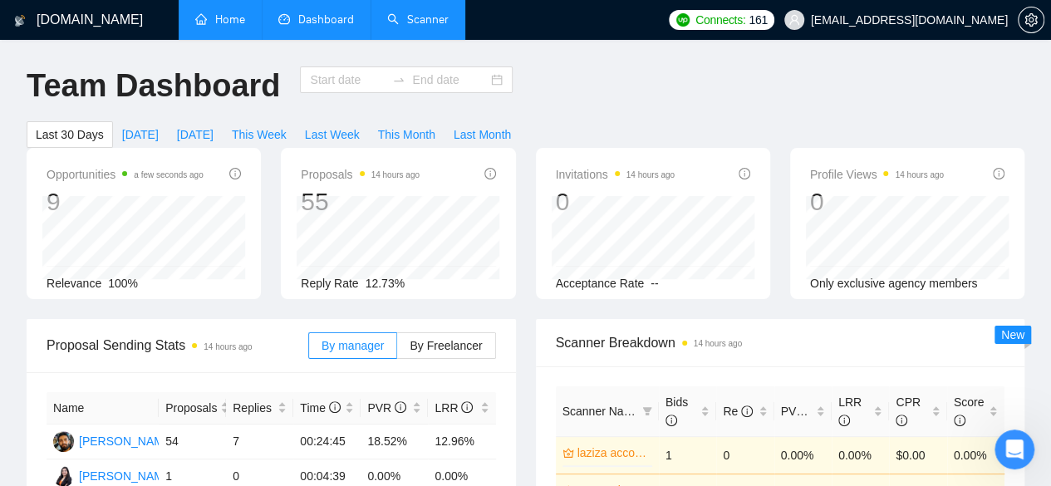
type input "[DATE]"
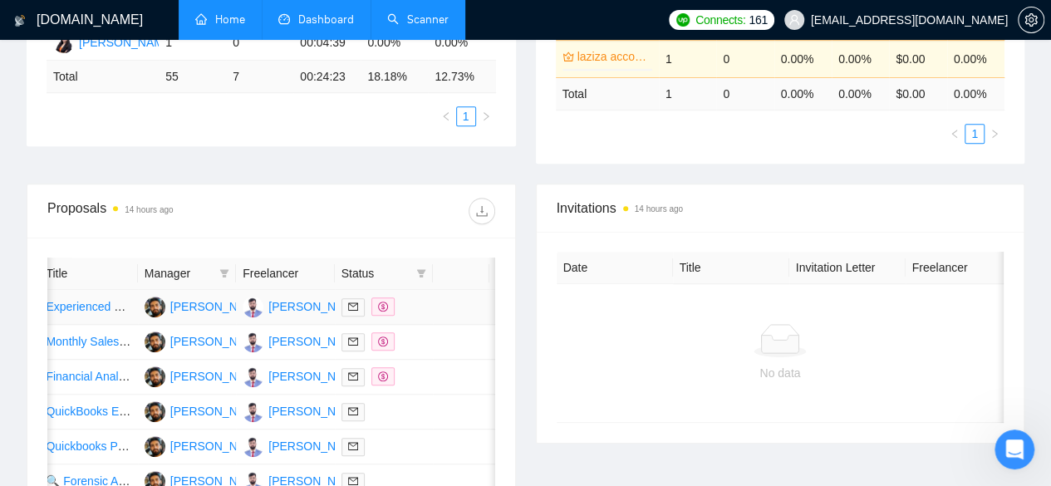
scroll to position [0, 133]
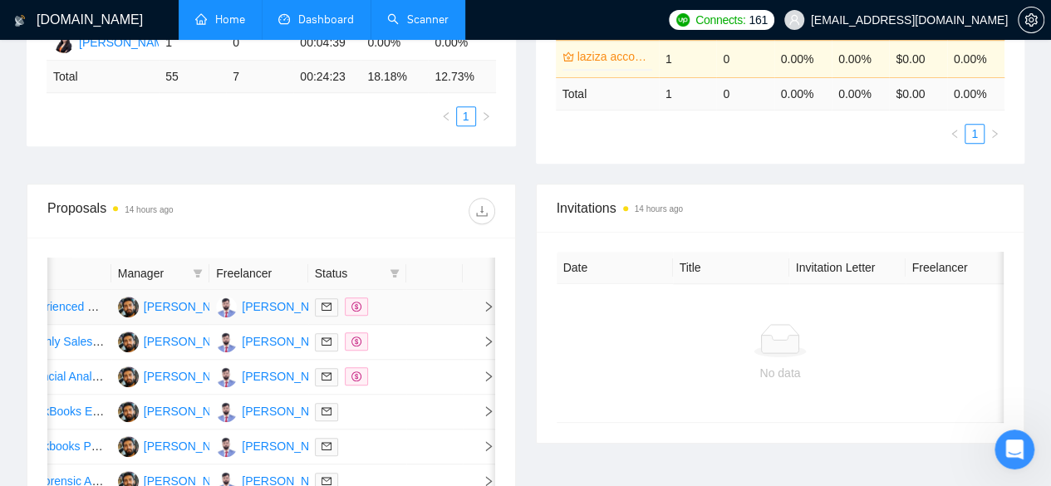
click at [446, 292] on td at bounding box center [434, 307] width 56 height 35
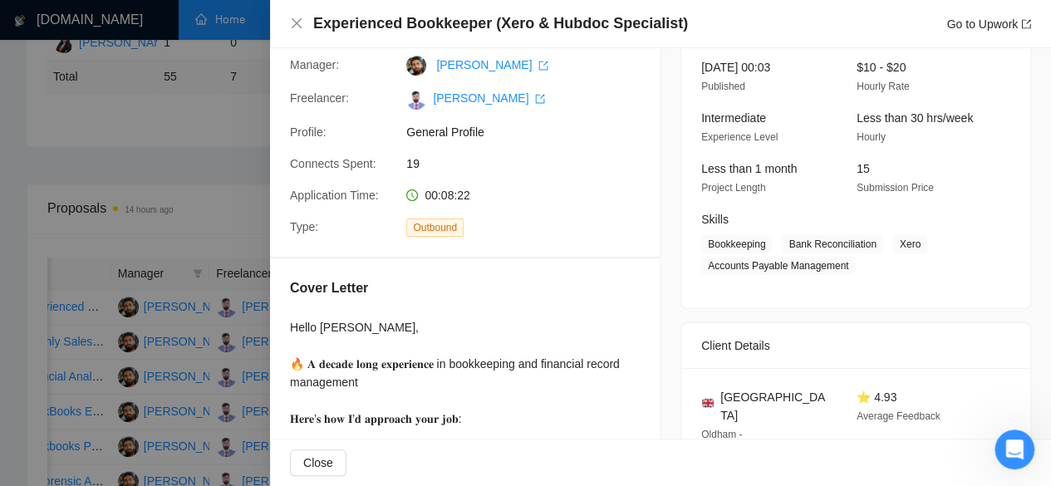
scroll to position [0, 0]
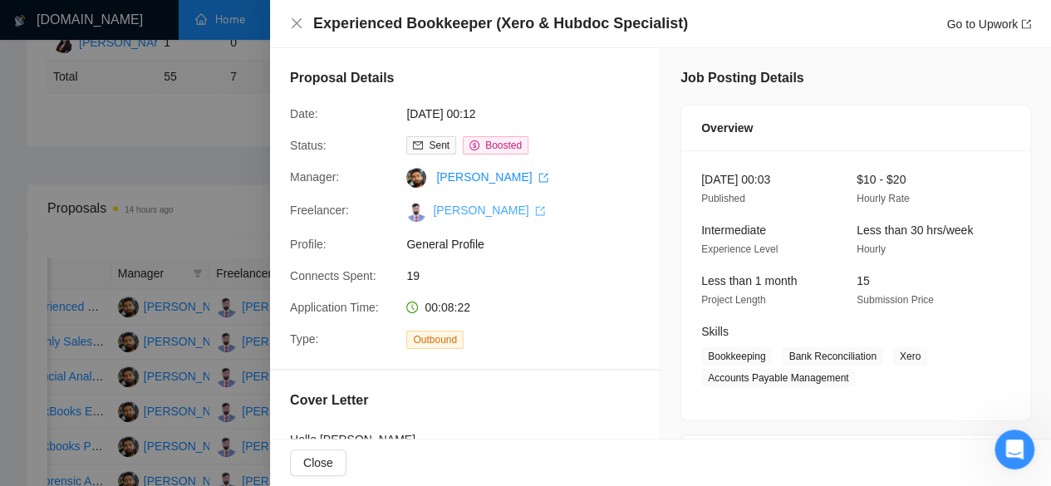
click at [477, 215] on link "[PERSON_NAME]" at bounding box center [489, 210] width 112 height 13
click at [294, 22] on icon "close" at bounding box center [297, 23] width 10 height 10
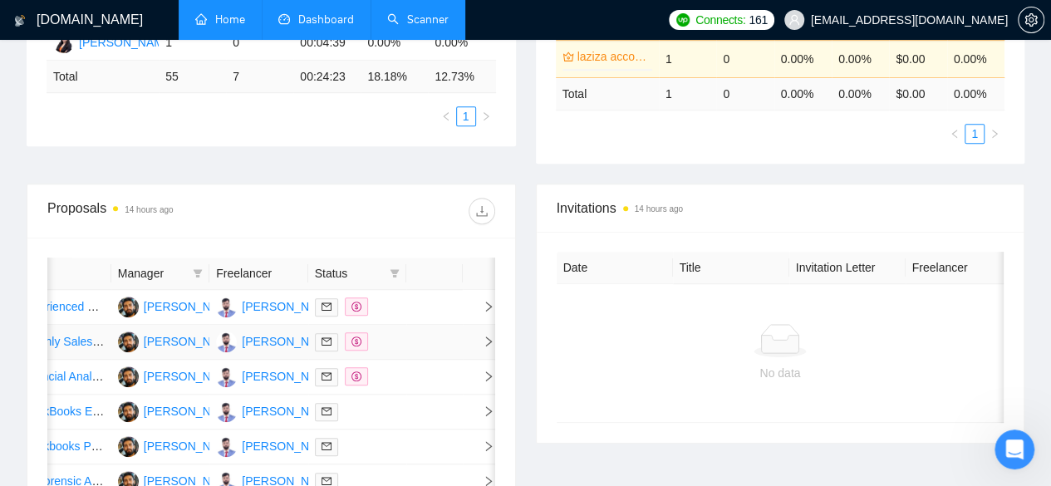
click at [464, 331] on td at bounding box center [479, 342] width 33 height 35
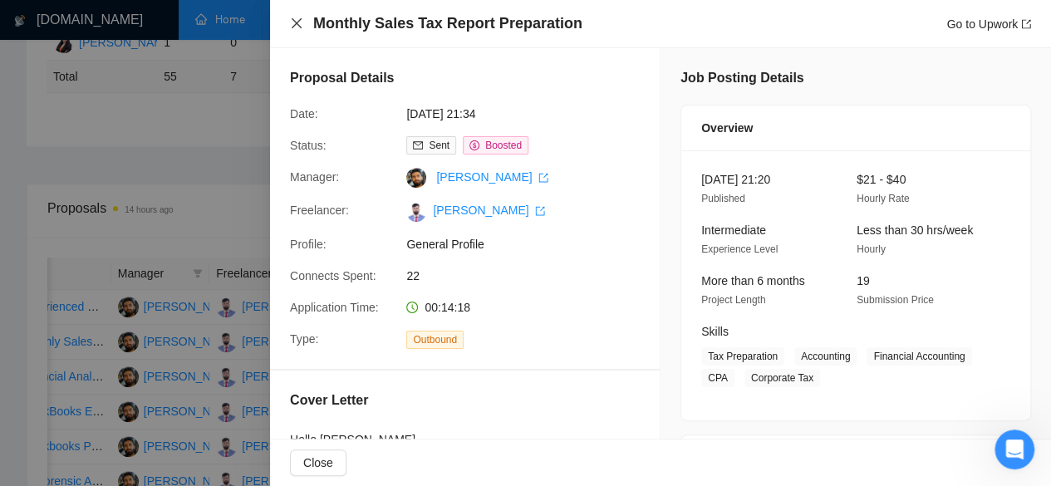
click at [292, 24] on icon "close" at bounding box center [296, 23] width 13 height 13
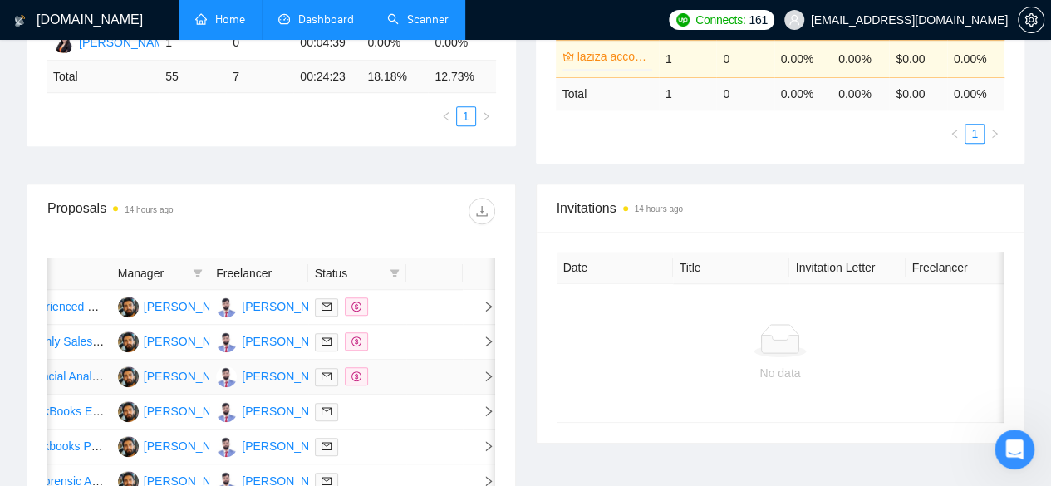
click at [402, 375] on td at bounding box center [357, 377] width 98 height 35
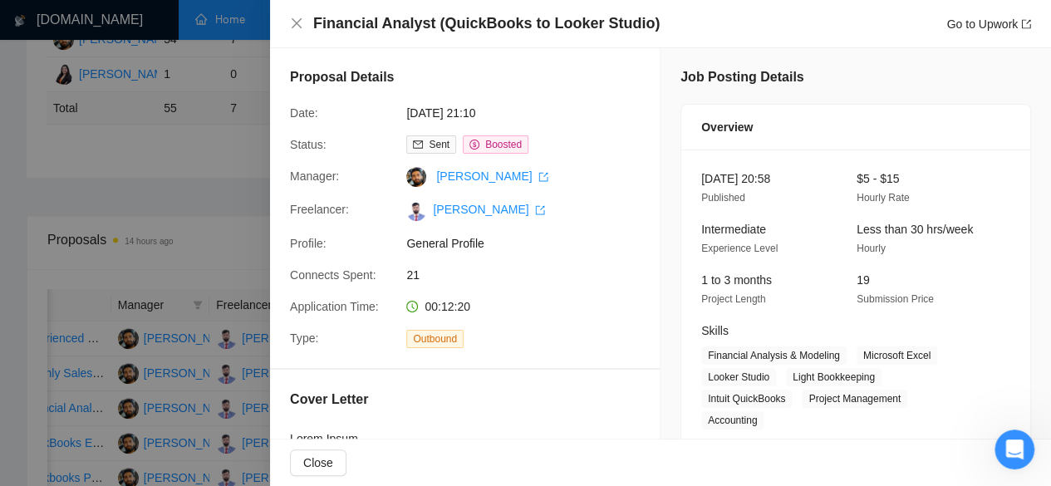
scroll to position [179, 0]
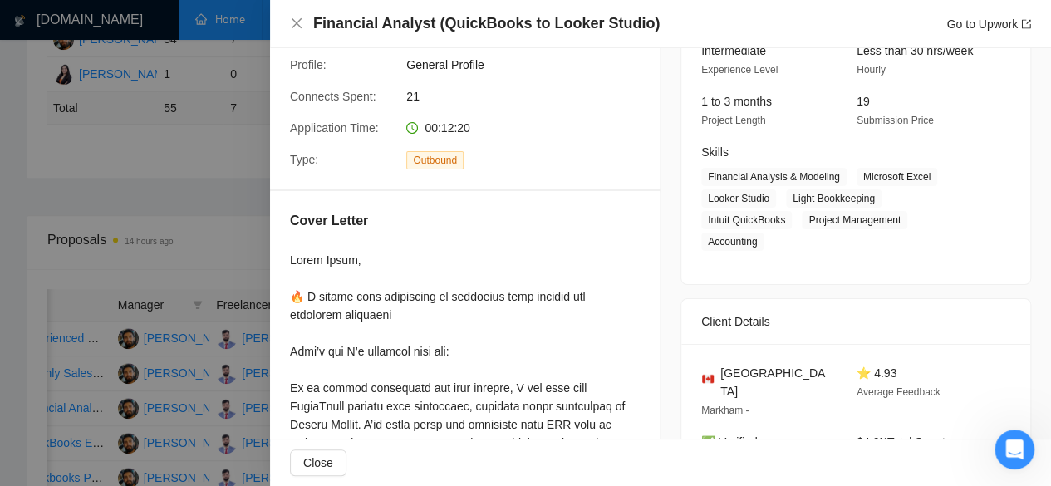
click at [234, 176] on div at bounding box center [525, 243] width 1051 height 486
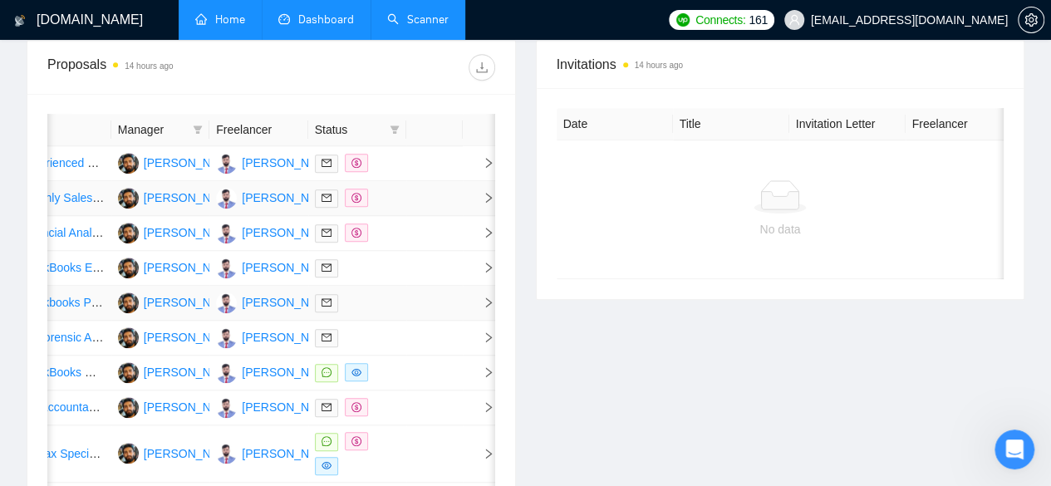
scroll to position [577, 0]
click at [420, 356] on td at bounding box center [434, 339] width 56 height 35
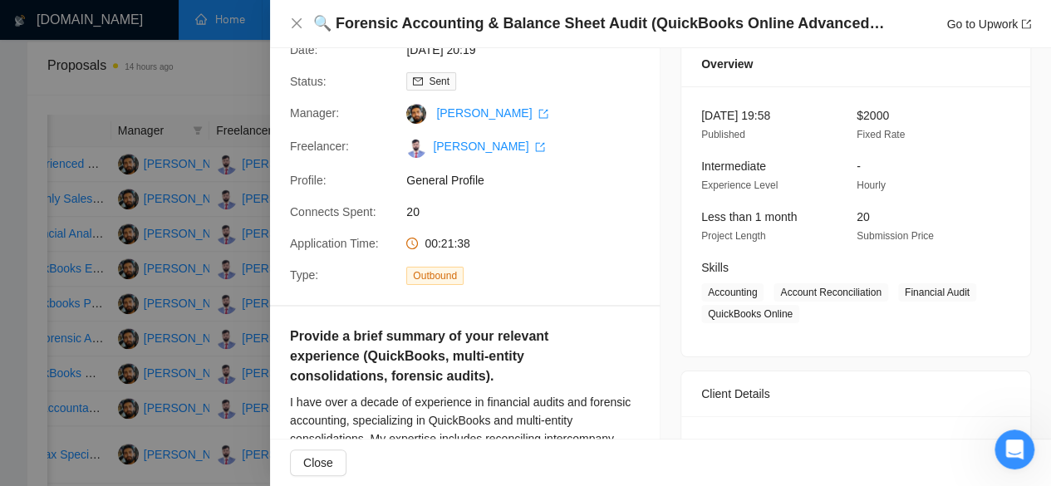
scroll to position [56, 0]
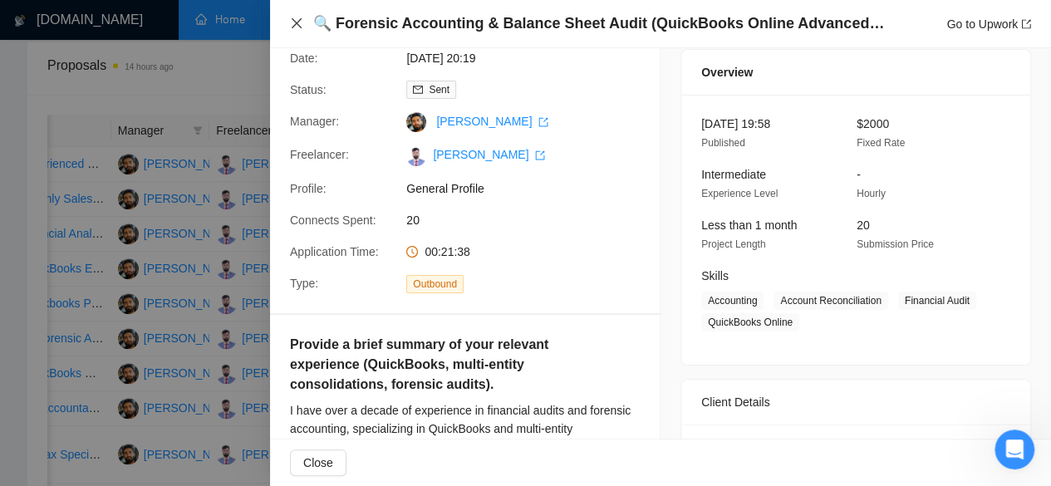
click at [299, 30] on icon "close" at bounding box center [296, 23] width 13 height 13
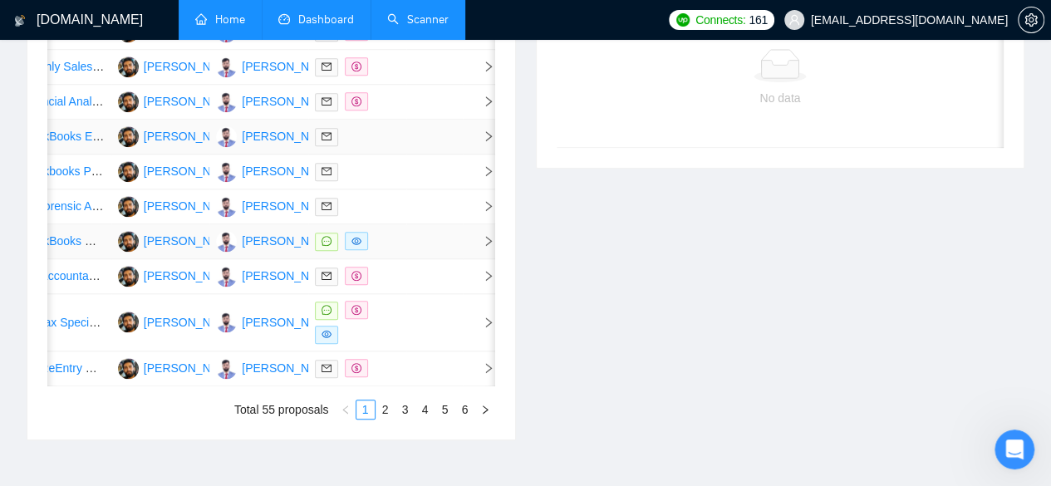
scroll to position [827, 0]
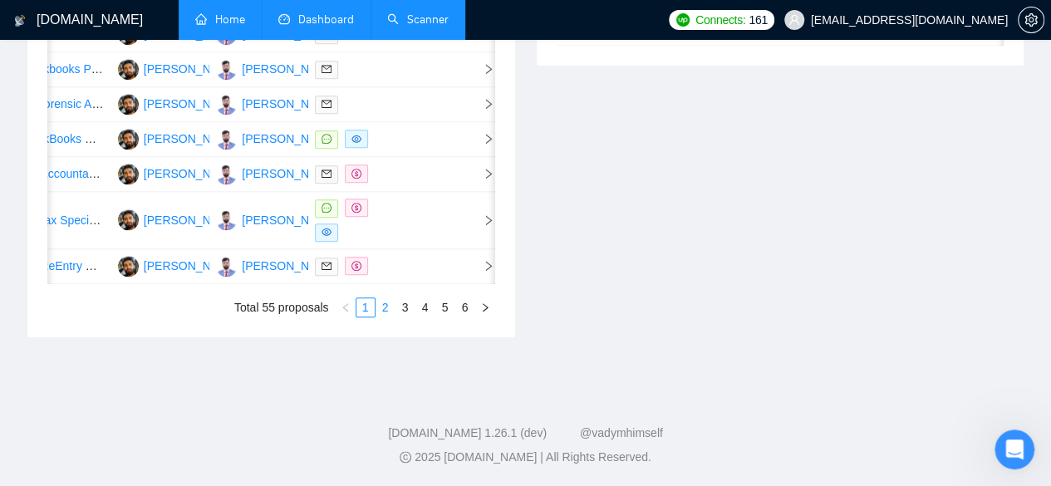
click at [387, 317] on link "2" at bounding box center [385, 307] width 18 height 18
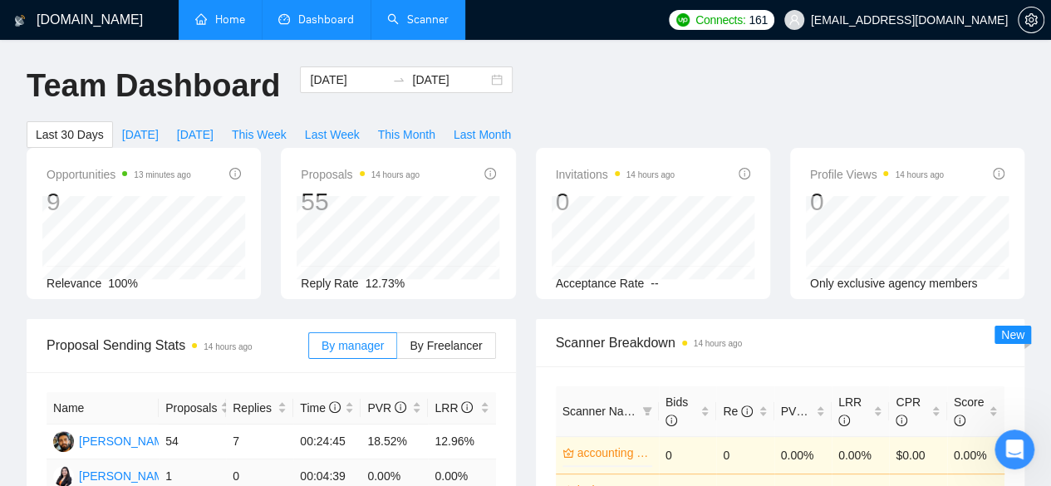
scroll to position [64, 0]
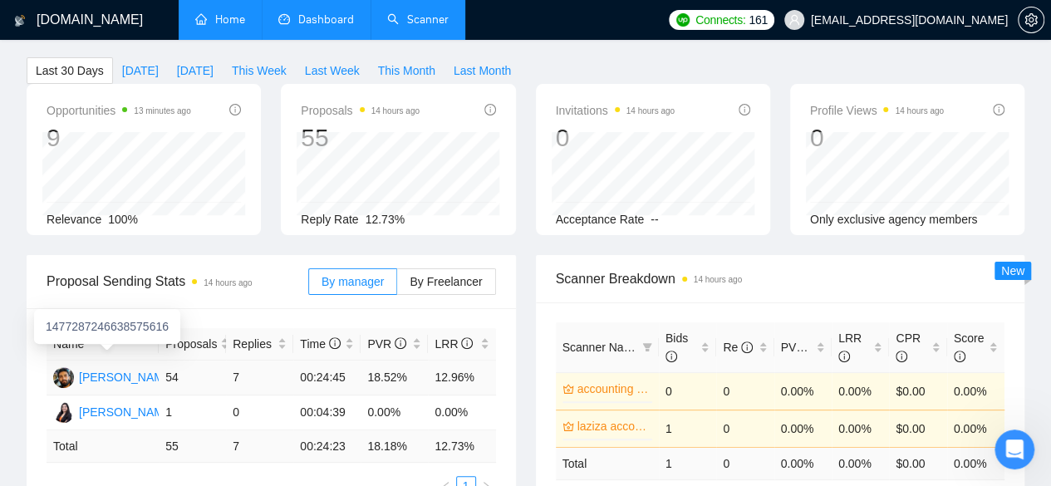
click at [140, 368] on div "[PERSON_NAME]" at bounding box center [127, 377] width 96 height 18
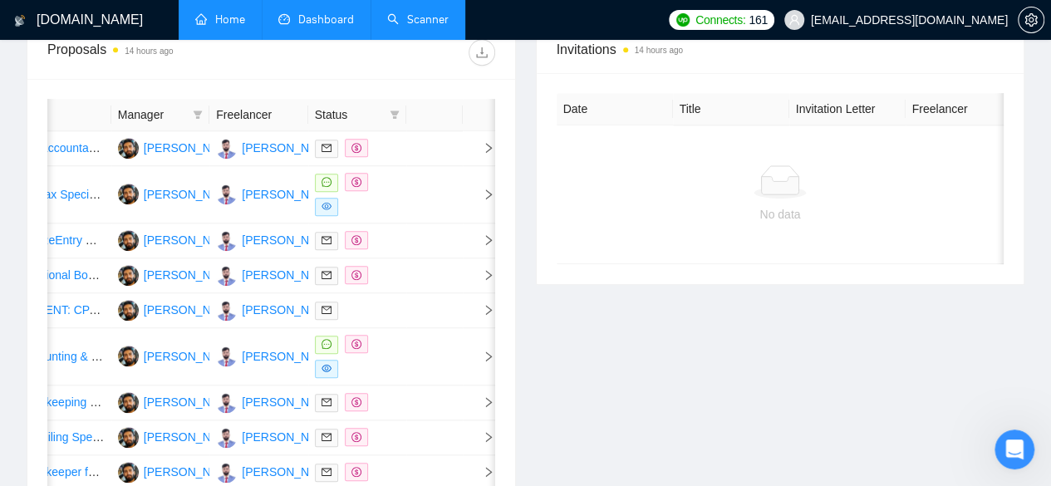
scroll to position [792, 0]
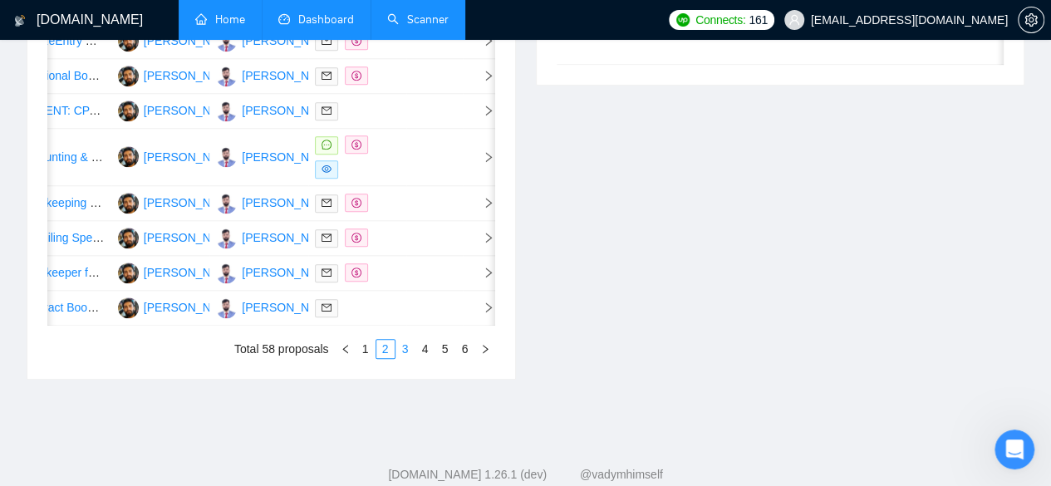
click at [409, 358] on link "3" at bounding box center [405, 349] width 18 height 18
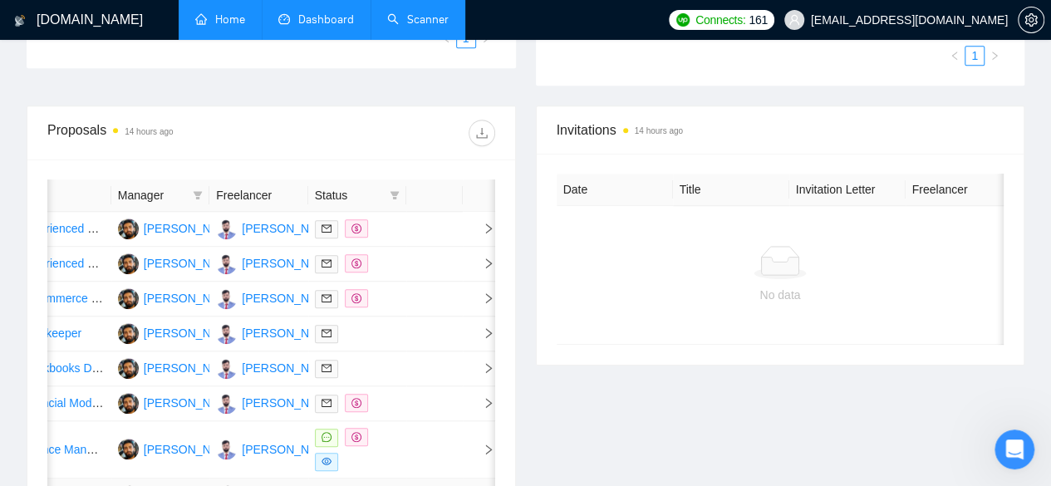
scroll to position [511, 0]
click at [447, 213] on td at bounding box center [434, 230] width 56 height 35
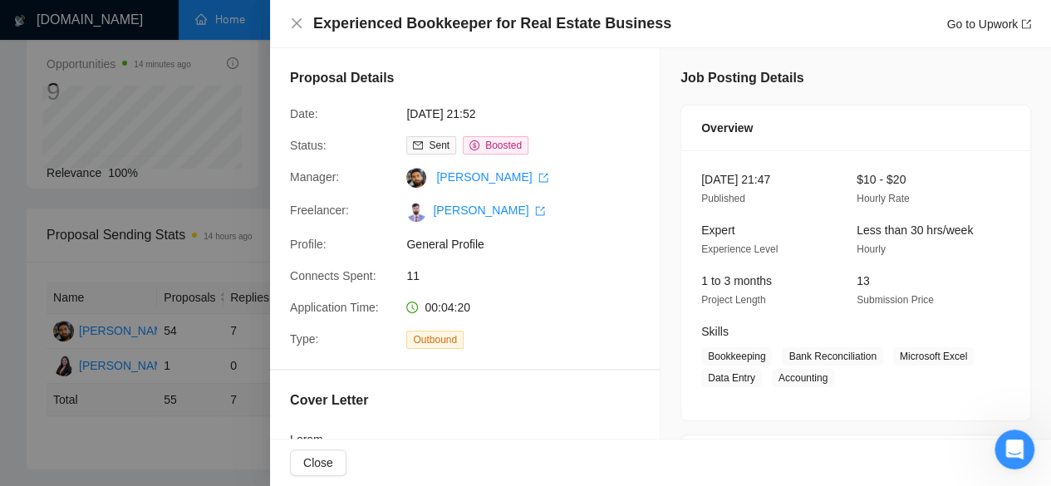
scroll to position [106, 0]
click at [300, 22] on icon "close" at bounding box center [296, 23] width 13 height 13
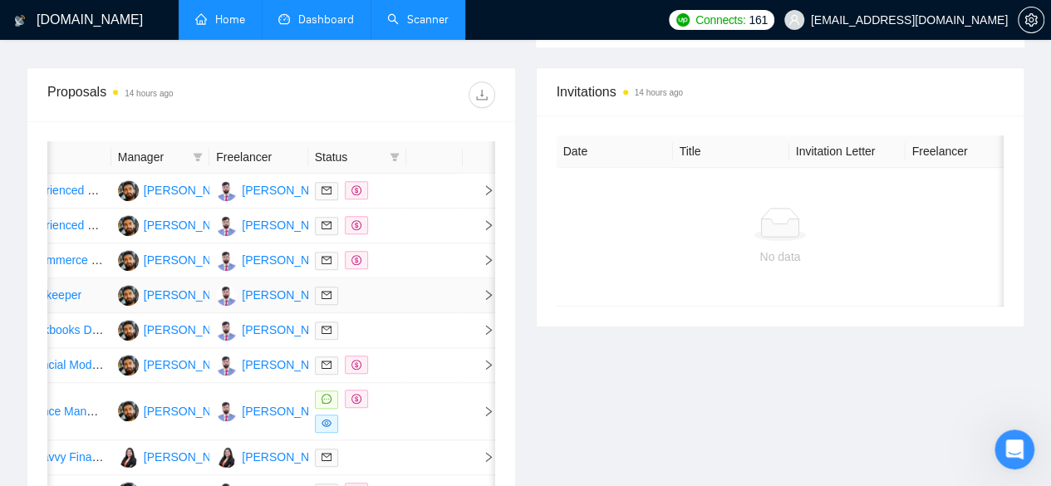
scroll to position [932, 0]
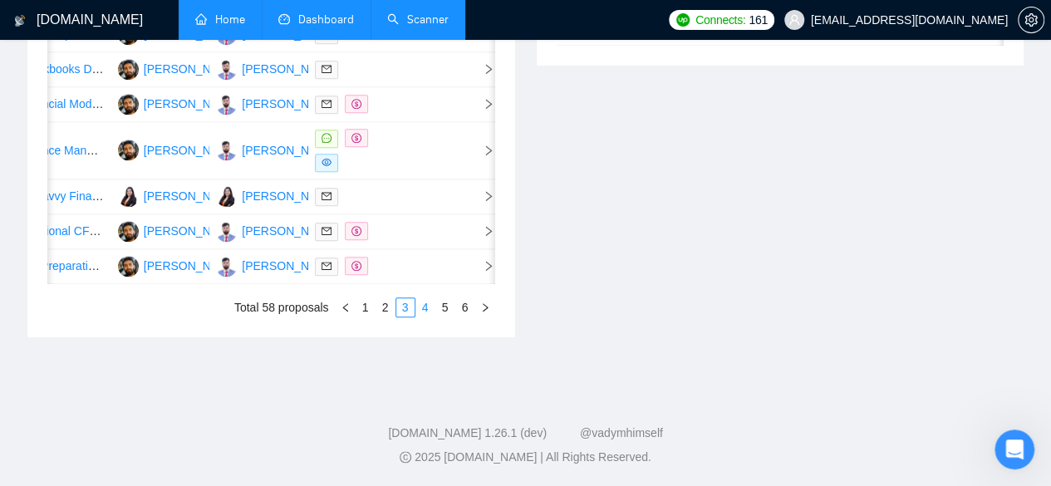
click at [423, 305] on link "4" at bounding box center [425, 307] width 18 height 18
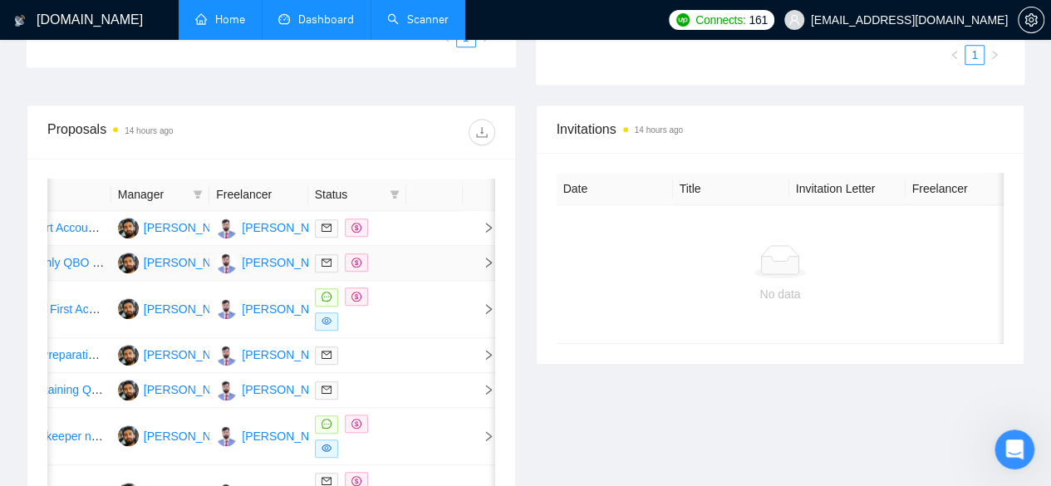
scroll to position [508, 0]
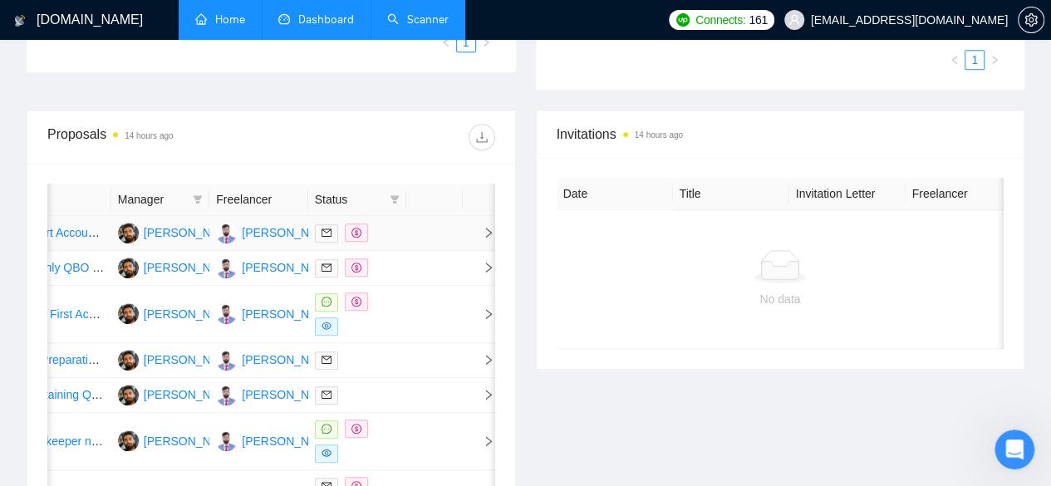
click at [435, 216] on td at bounding box center [434, 233] width 56 height 35
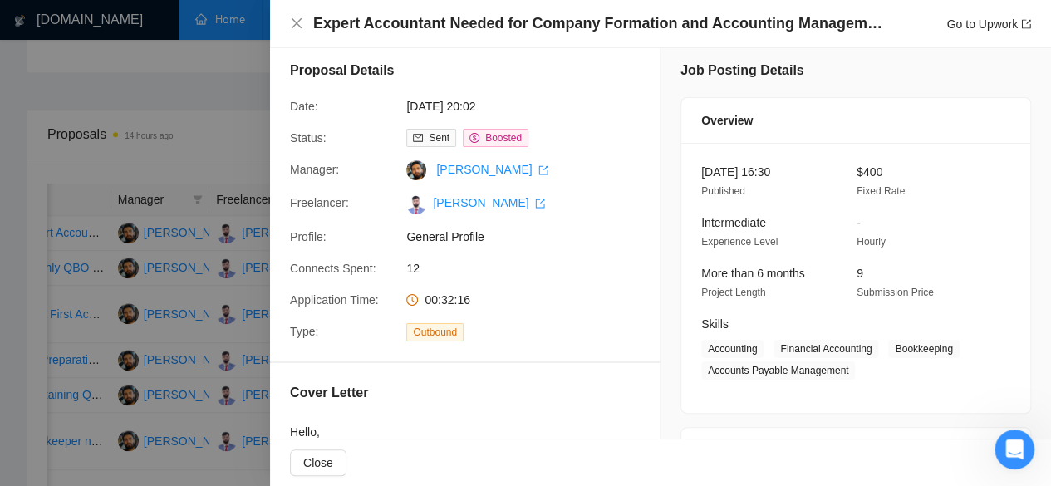
scroll to position [0, 0]
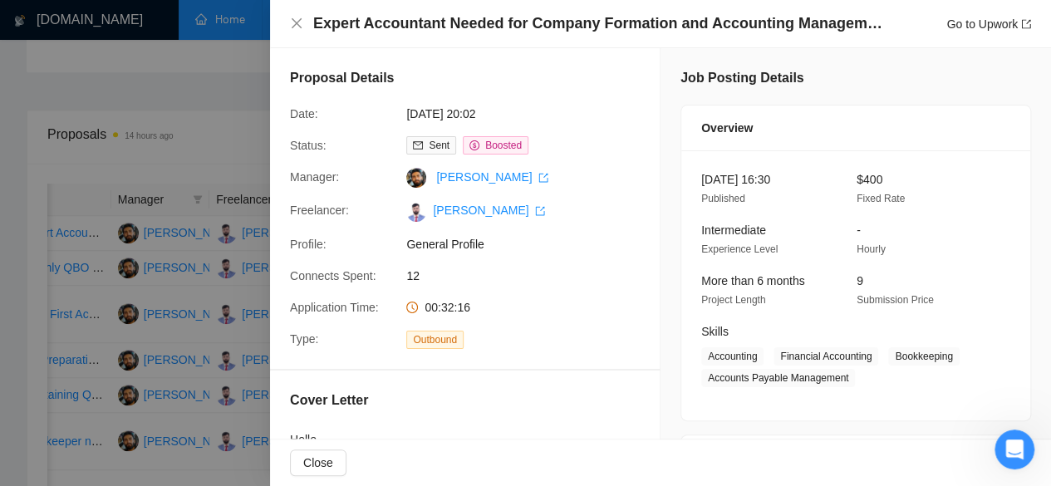
click at [221, 236] on div at bounding box center [525, 243] width 1051 height 486
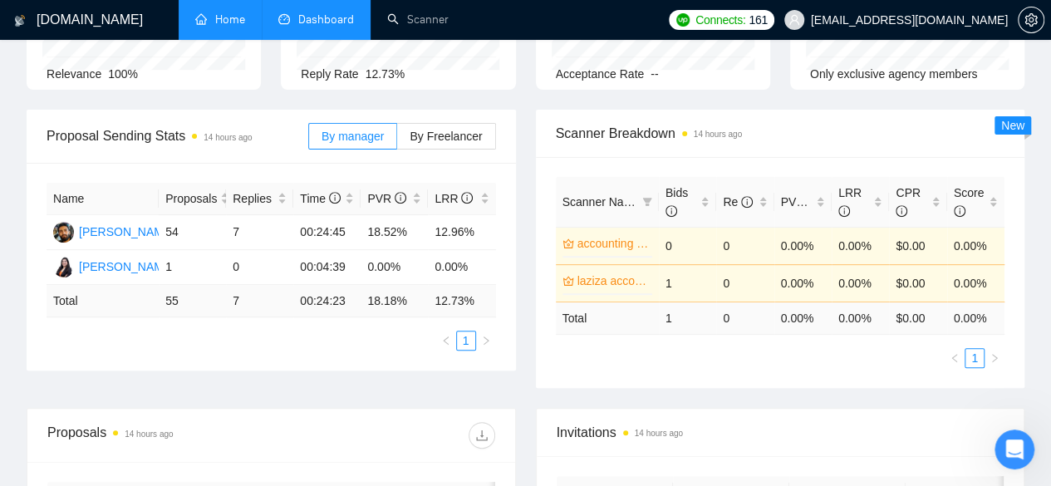
scroll to position [81, 0]
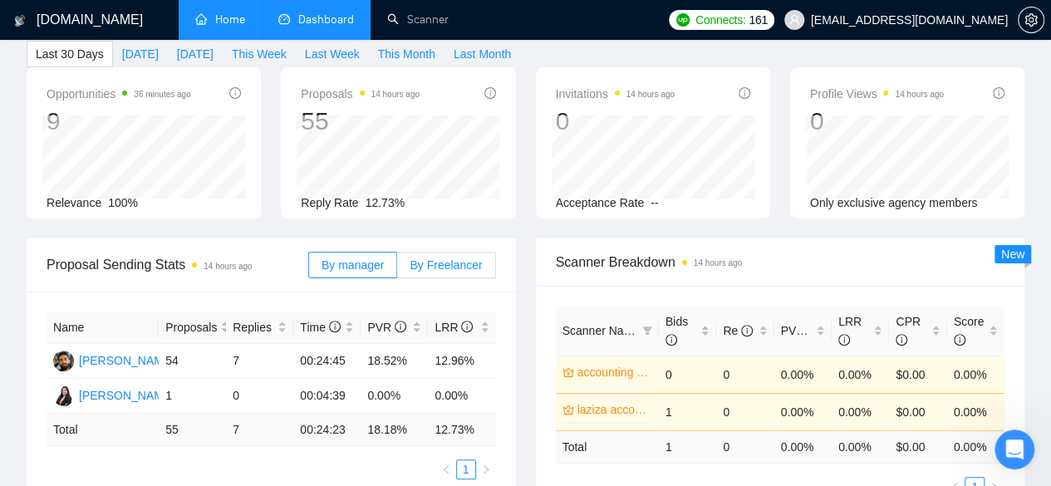
click at [450, 258] on span "By Freelancer" at bounding box center [446, 264] width 72 height 13
click at [397, 269] on input "By Freelancer" at bounding box center [397, 269] width 0 height 0
click at [391, 252] on label "By manager" at bounding box center [352, 265] width 89 height 27
click at [309, 269] on input "By manager" at bounding box center [309, 269] width 0 height 0
click at [437, 258] on span "By Freelancer" at bounding box center [446, 264] width 72 height 13
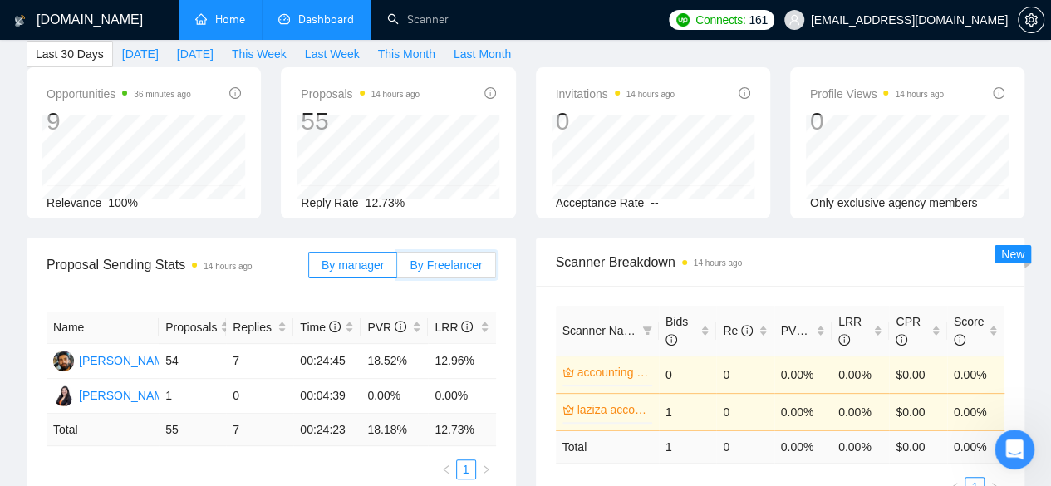
click at [397, 269] on input "By Freelancer" at bounding box center [397, 269] width 0 height 0
click at [356, 253] on div "By manager By Freelancer" at bounding box center [402, 264] width 188 height 53
click at [127, 386] on div "[PERSON_NAME]" at bounding box center [127, 395] width 96 height 18
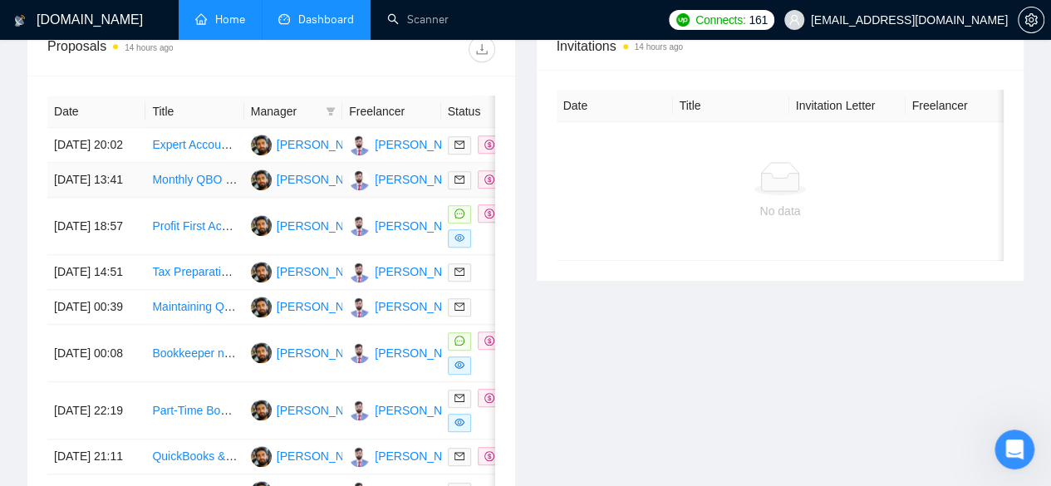
scroll to position [0, 0]
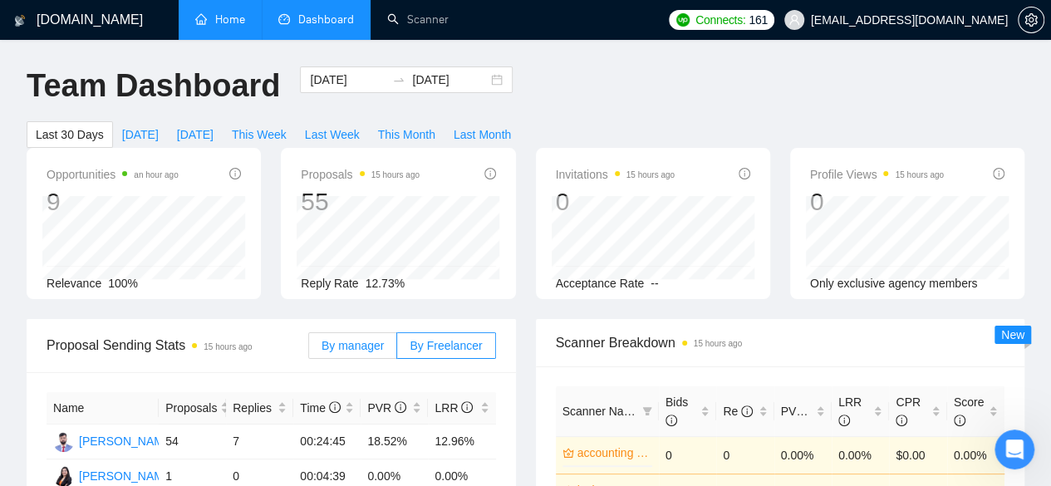
click at [377, 339] on span "By manager" at bounding box center [353, 345] width 62 height 13
click at [309, 350] on input "By manager" at bounding box center [309, 350] width 0 height 0
click at [530, 121] on div "Last 30 Days [DATE] [DATE] This Week Last Week This Month Last Month" at bounding box center [273, 134] width 513 height 27
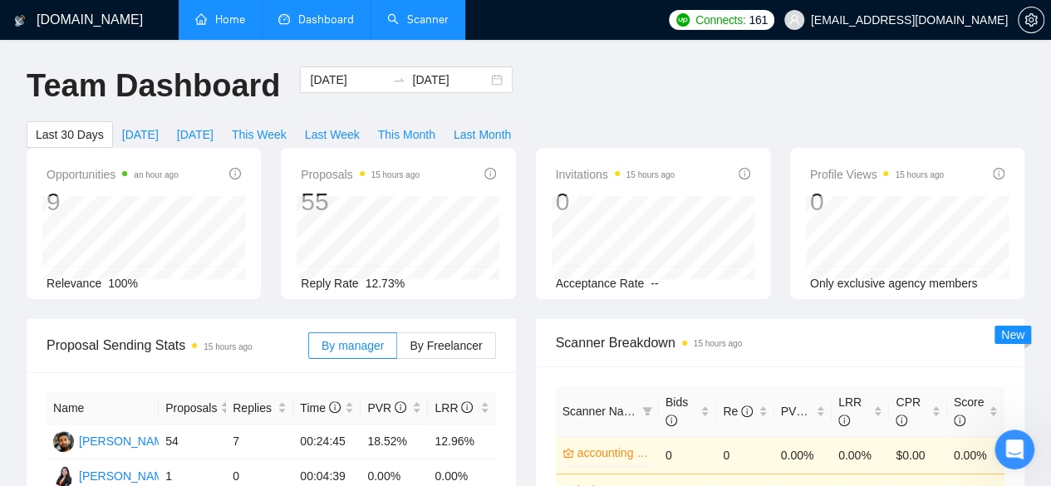
click at [435, 27] on link "Scanner" at bounding box center [417, 19] width 61 height 14
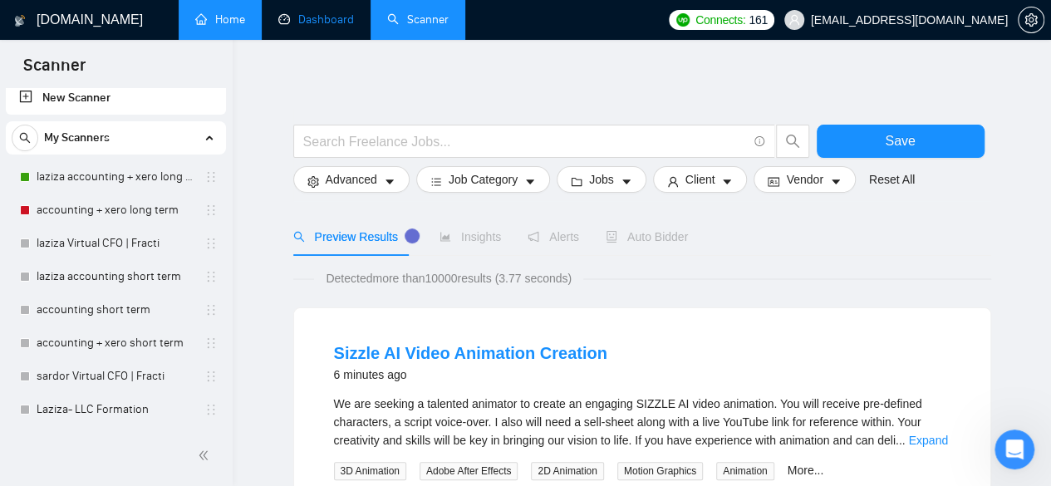
click at [317, 19] on link "Dashboard" at bounding box center [316, 19] width 76 height 14
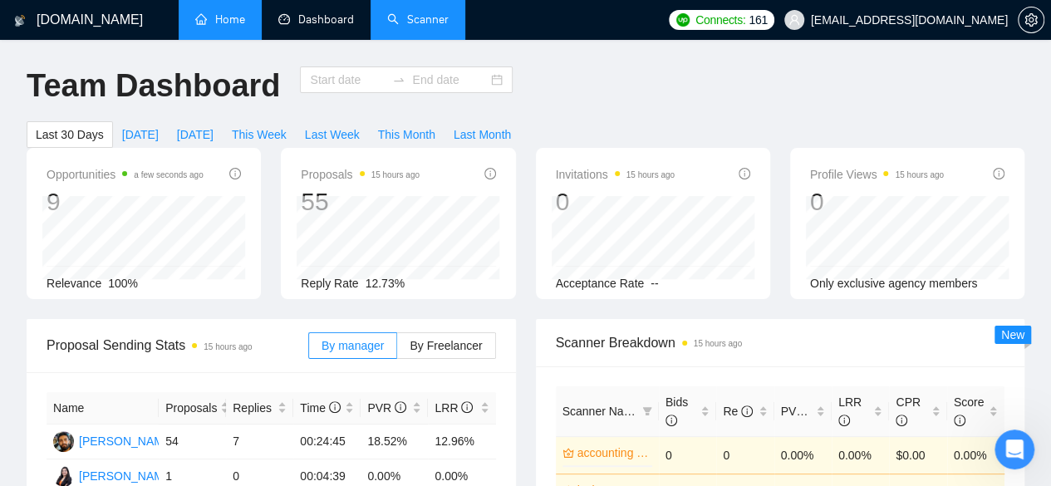
type input "[DATE]"
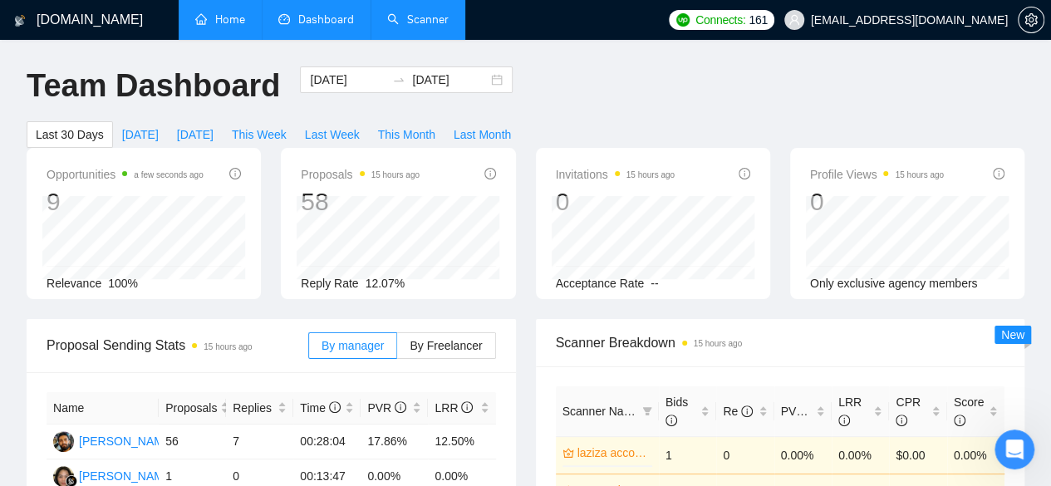
click at [530, 121] on div "Last 30 Days [DATE] [DATE] This Week Last Week This Month Last Month" at bounding box center [273, 134] width 513 height 27
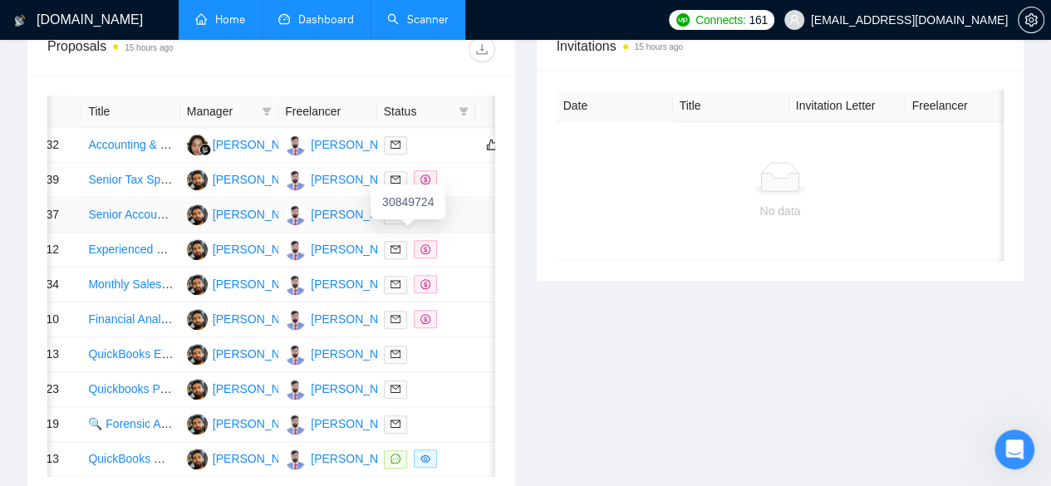
scroll to position [0, 63]
click at [135, 138] on link "Accounting & Collections Assistant" at bounding box center [178, 144] width 179 height 13
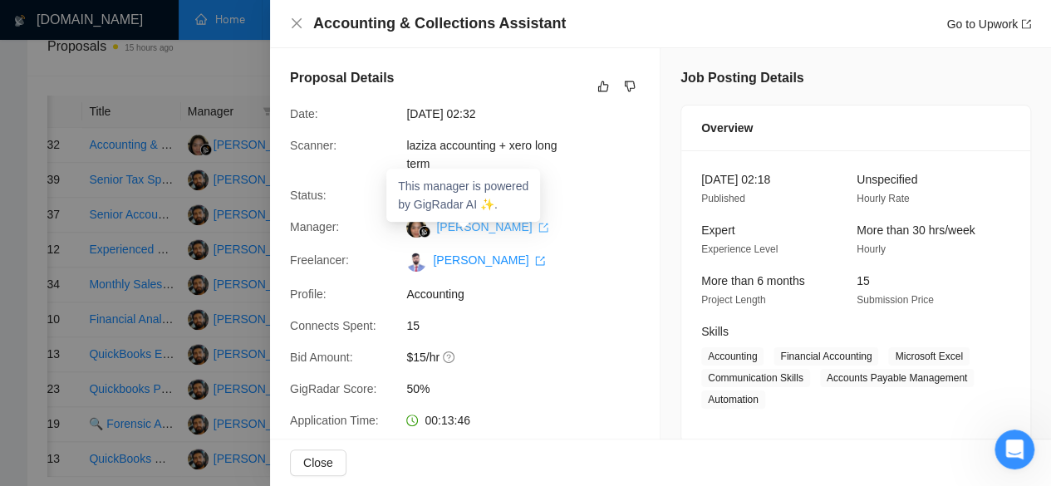
click at [469, 231] on link "[PERSON_NAME]" at bounding box center [492, 226] width 112 height 13
click at [256, 123] on div at bounding box center [525, 243] width 1051 height 486
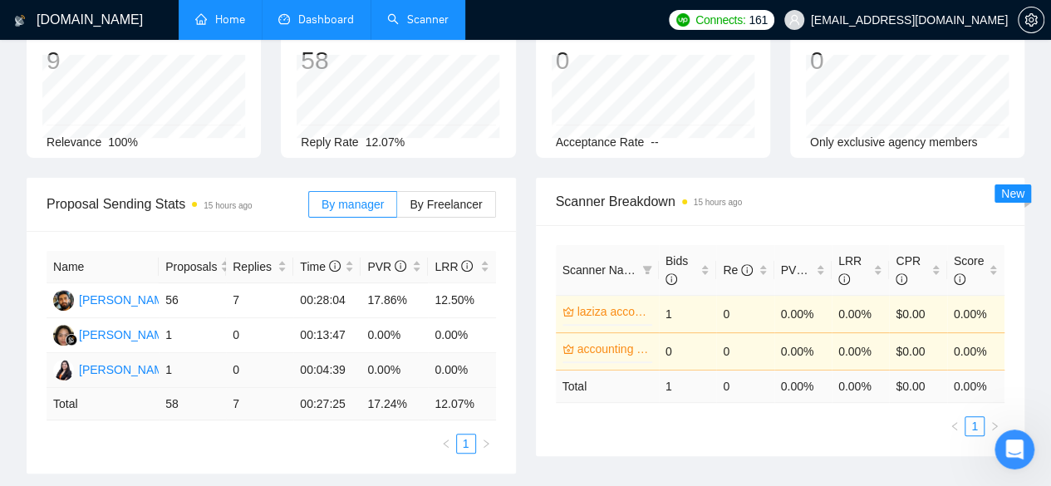
scroll to position [139, 0]
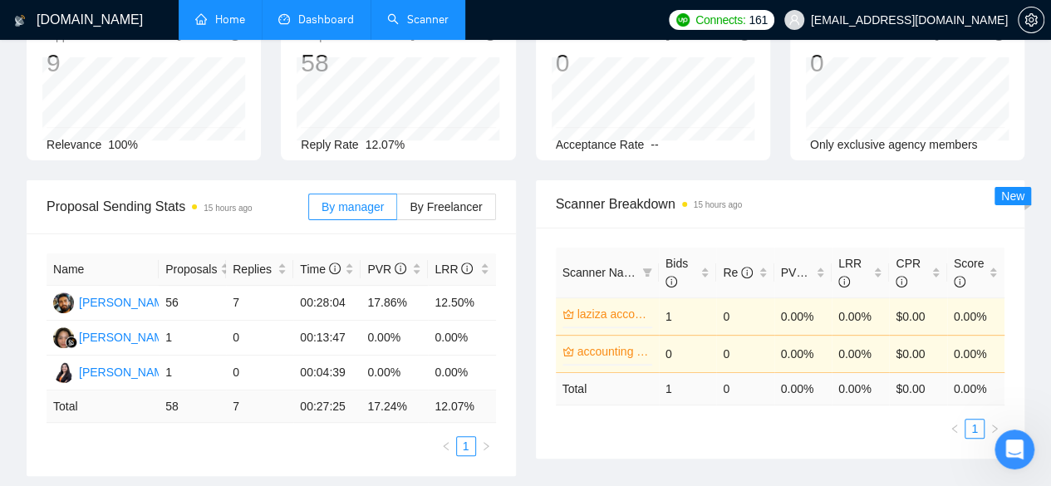
click at [402, 16] on link "Scanner" at bounding box center [417, 19] width 61 height 14
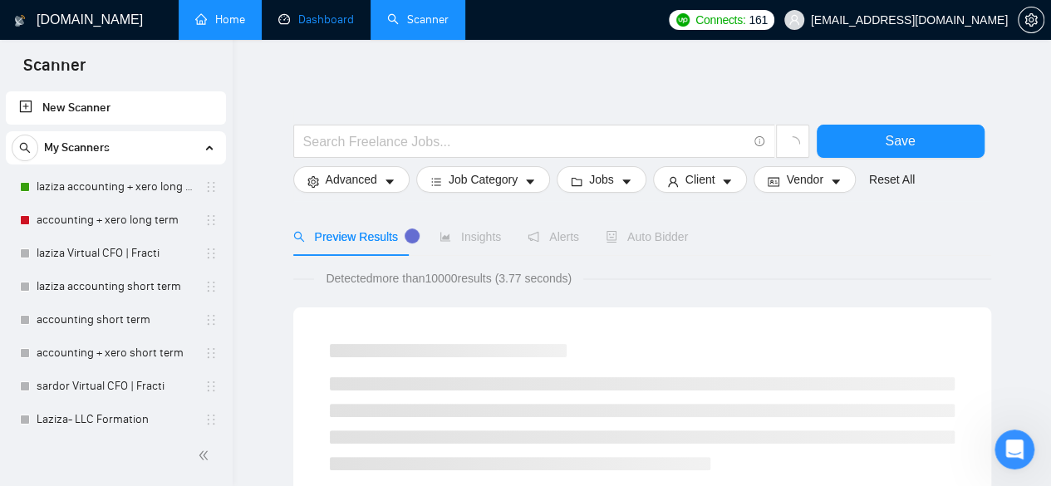
click at [334, 15] on link "Dashboard" at bounding box center [316, 19] width 76 height 14
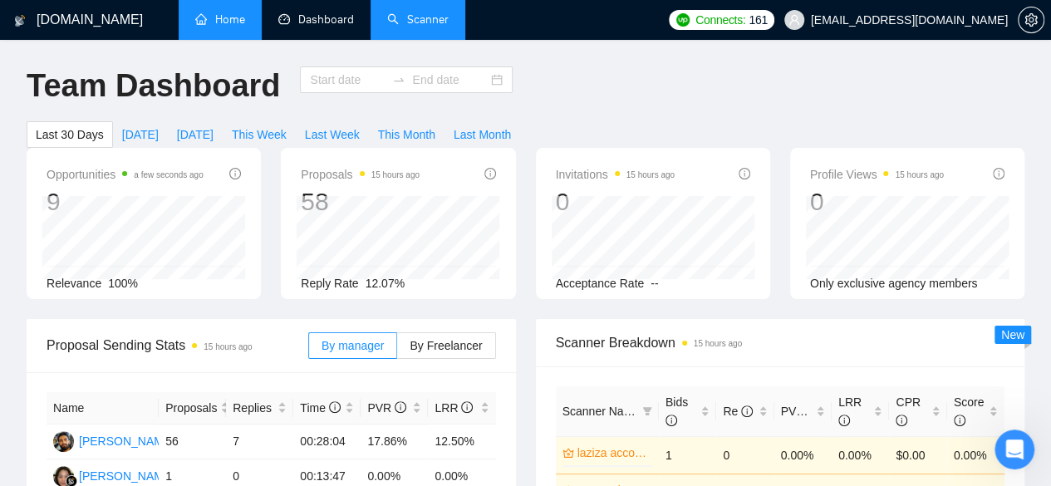
type input "[DATE]"
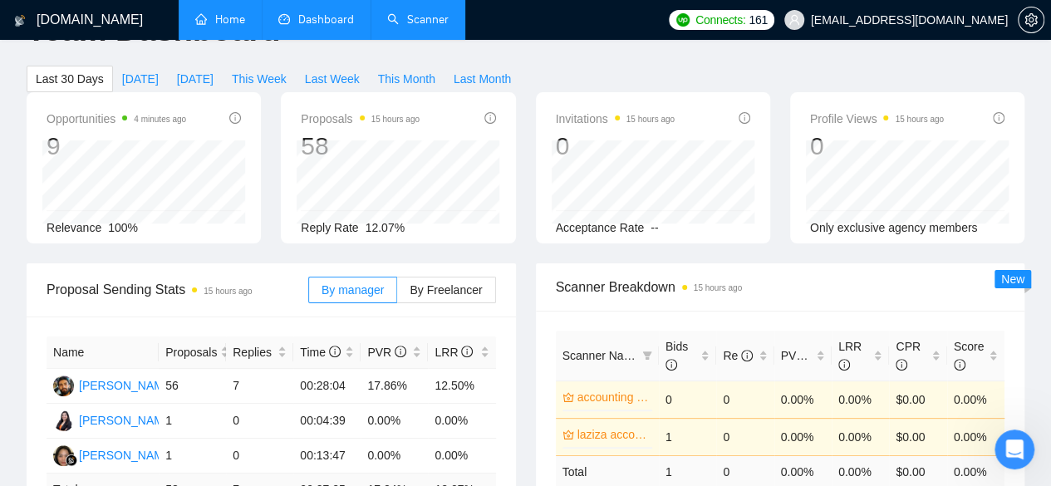
scroll to position [55, 0]
click at [415, 19] on link "Scanner" at bounding box center [417, 19] width 61 height 14
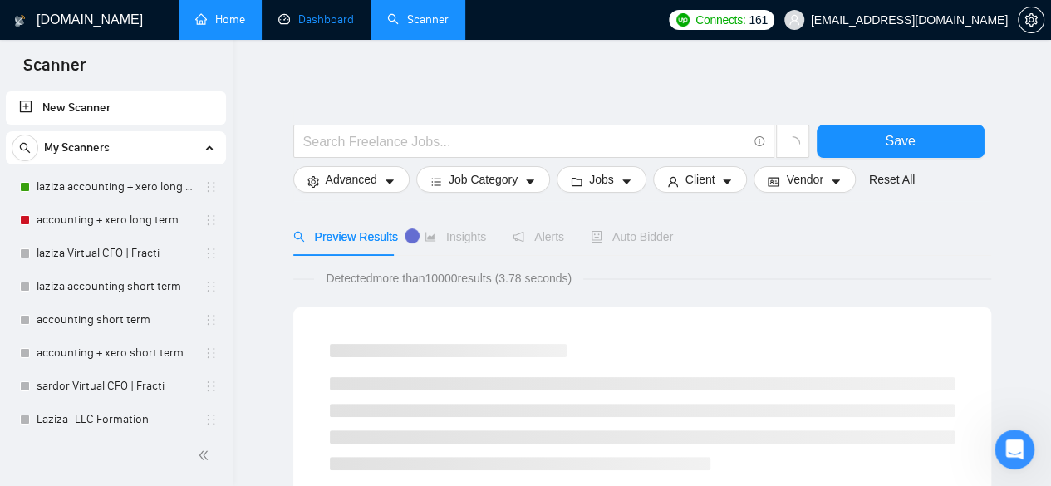
click at [324, 22] on link "Dashboard" at bounding box center [316, 19] width 76 height 14
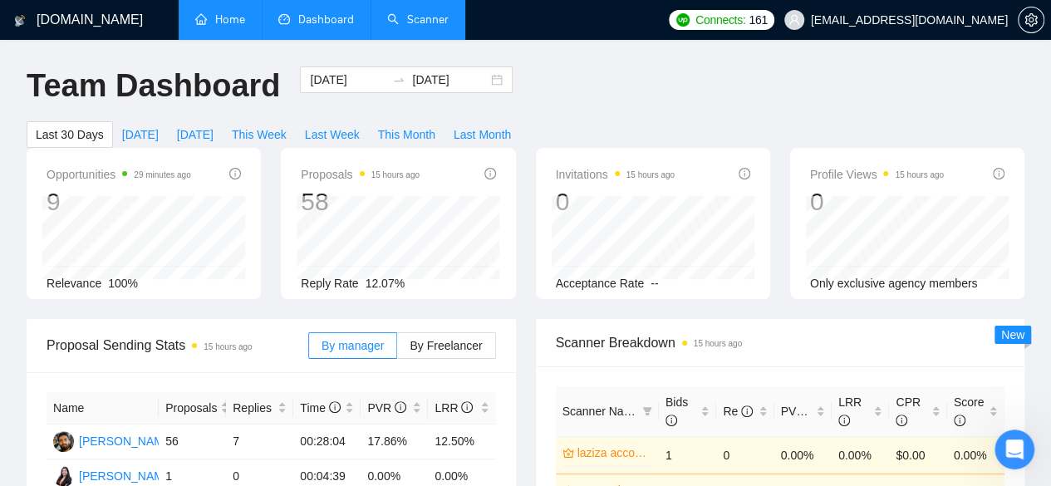
click at [427, 12] on link "Scanner" at bounding box center [417, 19] width 61 height 14
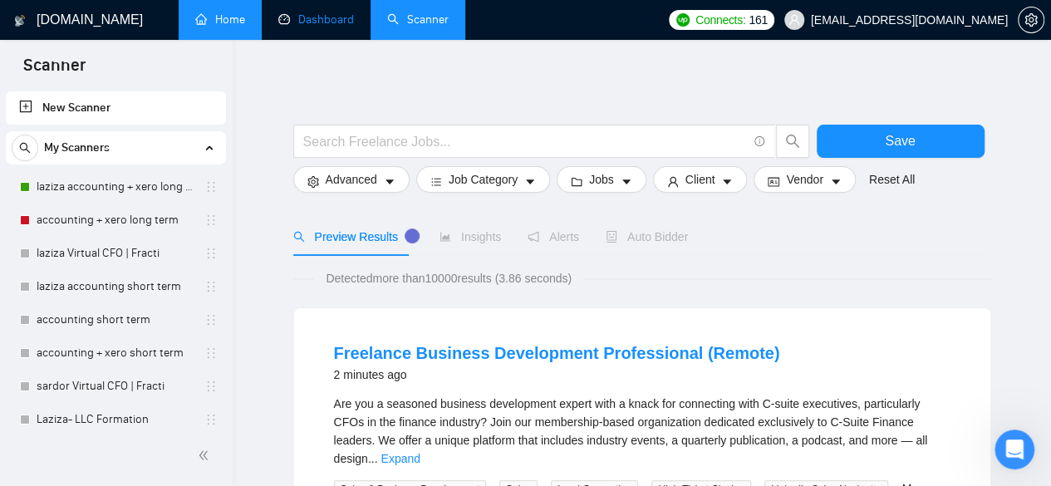
click at [329, 27] on link "Dashboard" at bounding box center [316, 19] width 76 height 14
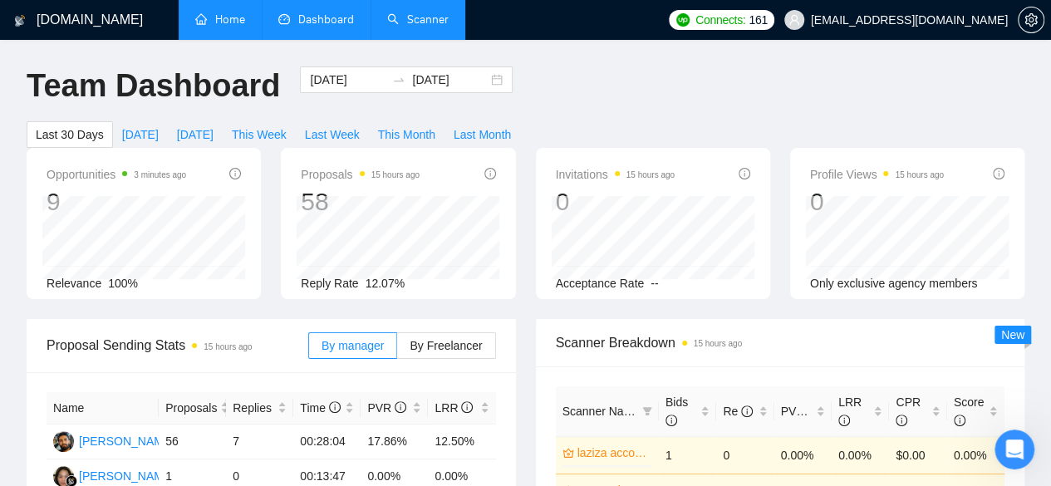
click at [443, 38] on li "Scanner" at bounding box center [418, 20] width 95 height 40
click at [424, 12] on link "Scanner" at bounding box center [417, 19] width 61 height 14
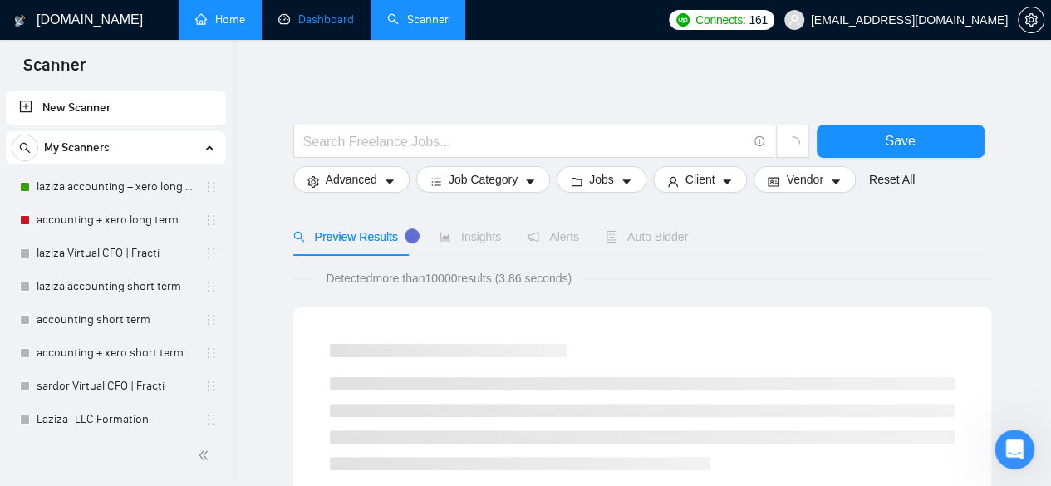
click at [336, 27] on link "Dashboard" at bounding box center [316, 19] width 76 height 14
